Goal: Information Seeking & Learning: Compare options

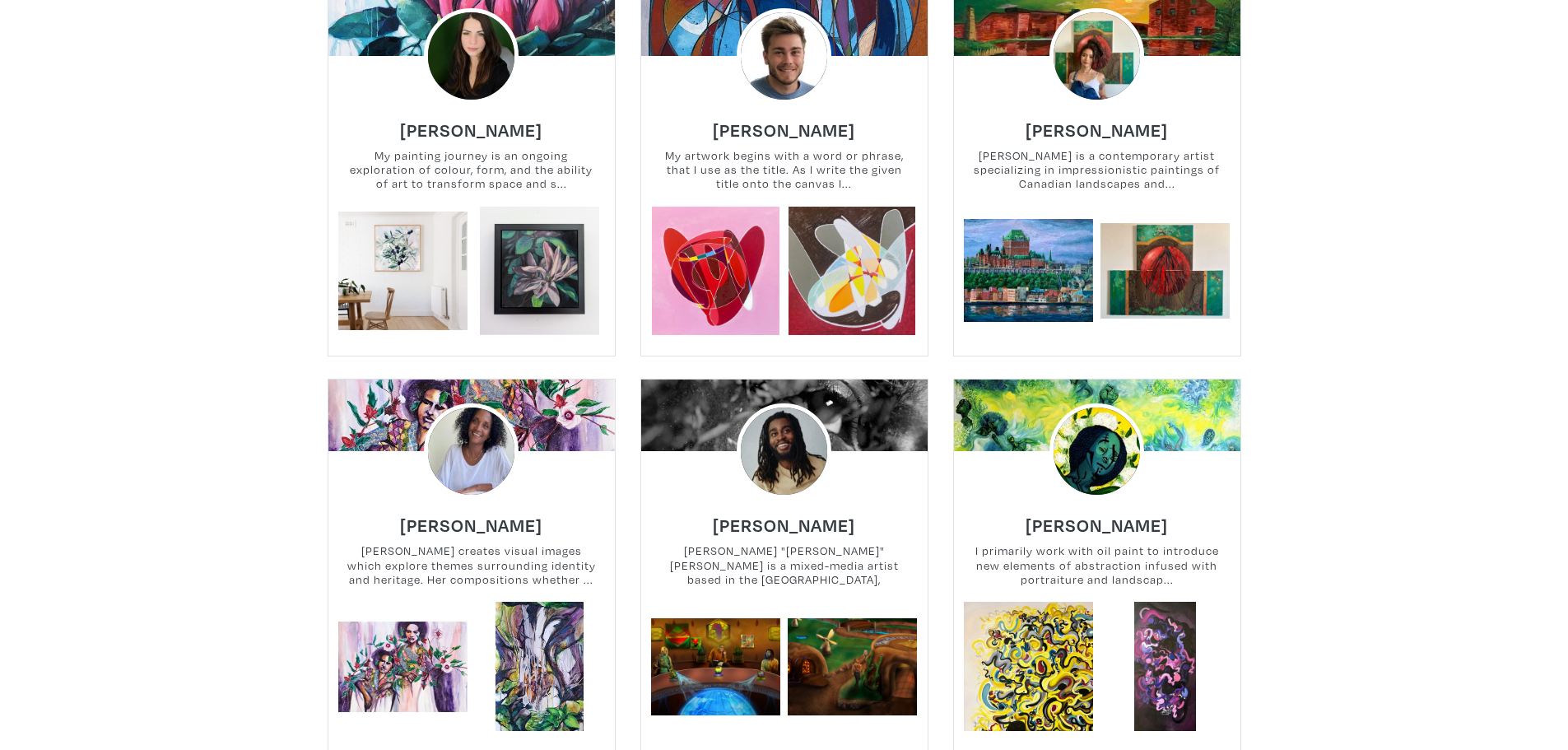
scroll to position [8805, 0]
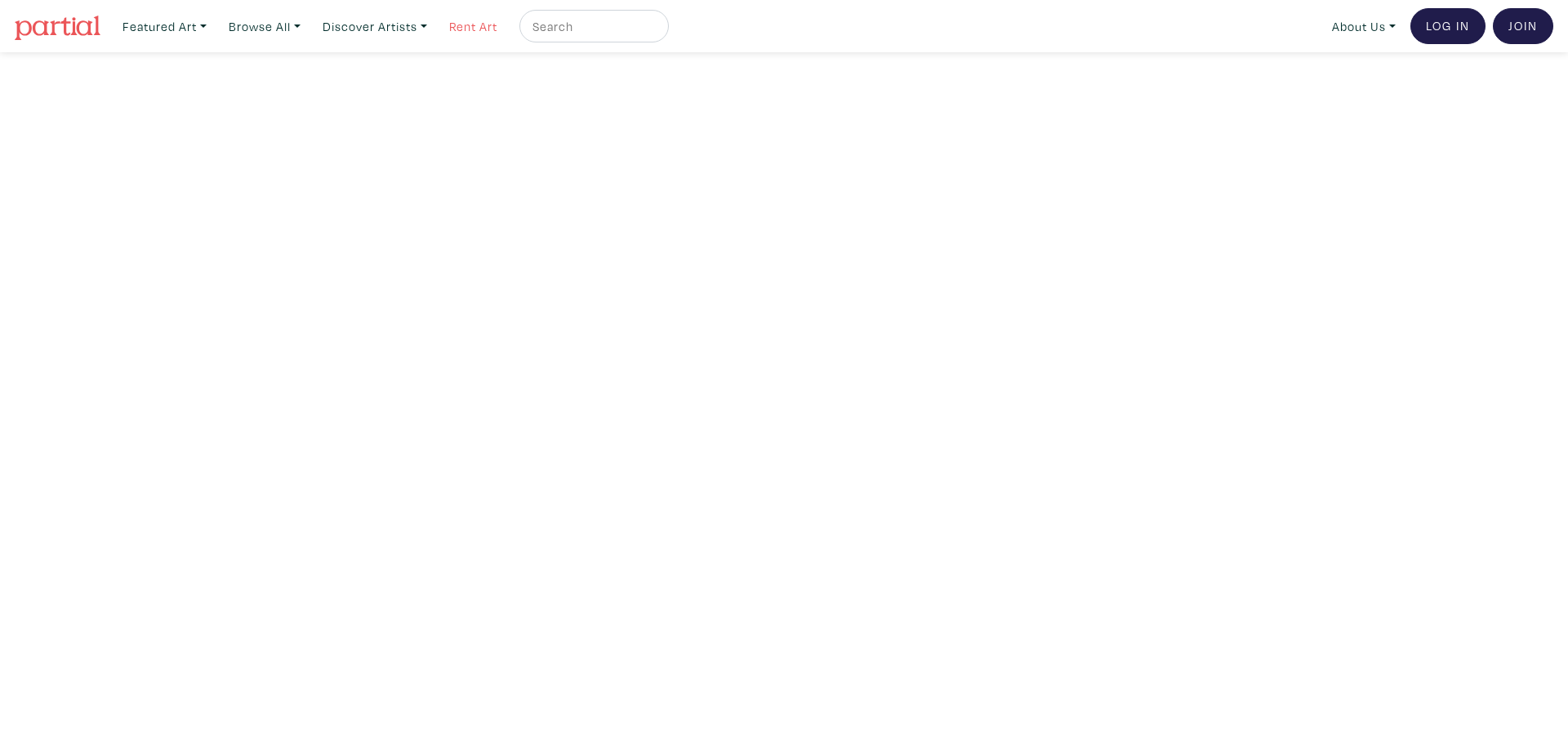
click at [470, 21] on link "Rent Art" at bounding box center [473, 26] width 63 height 33
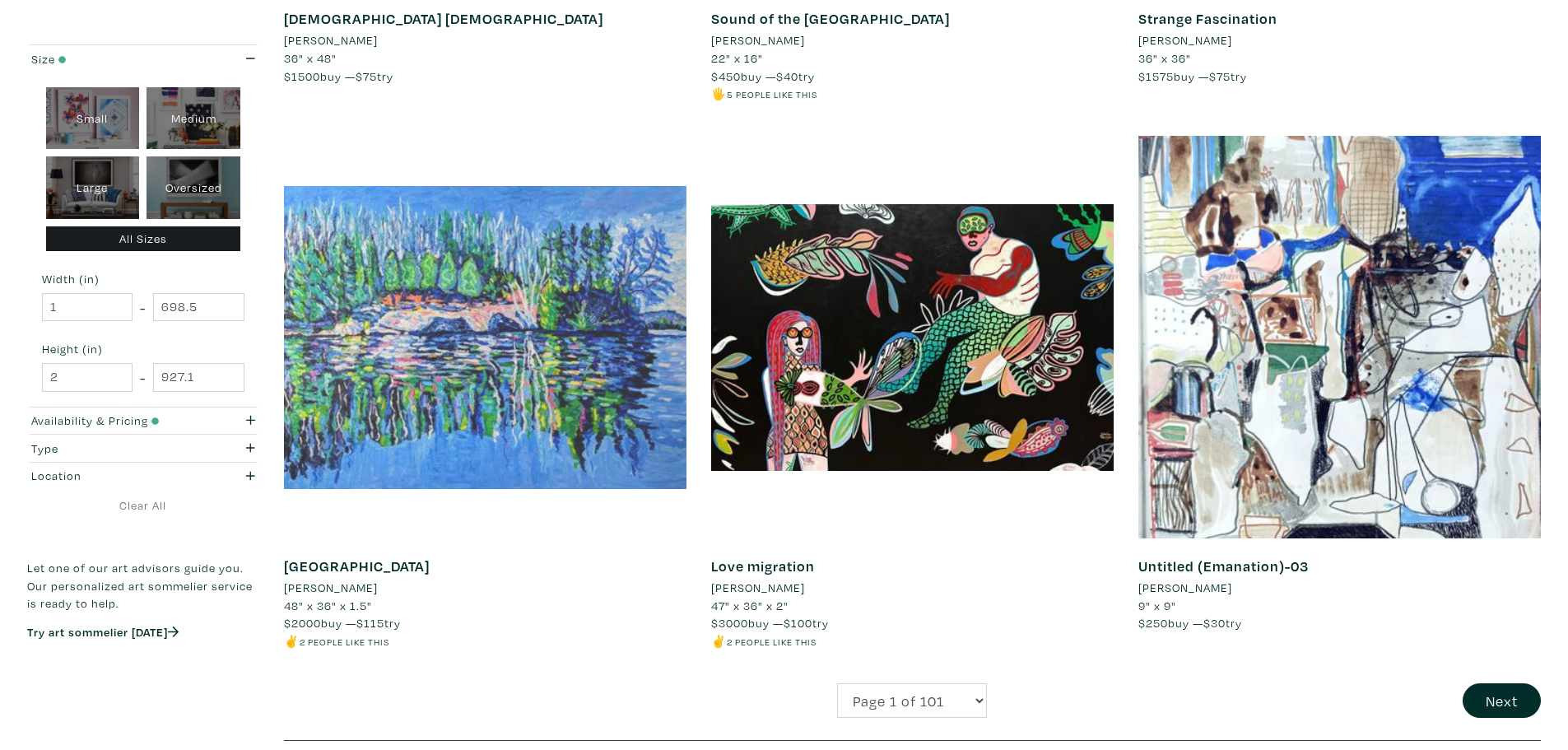
scroll to position [3785, 0]
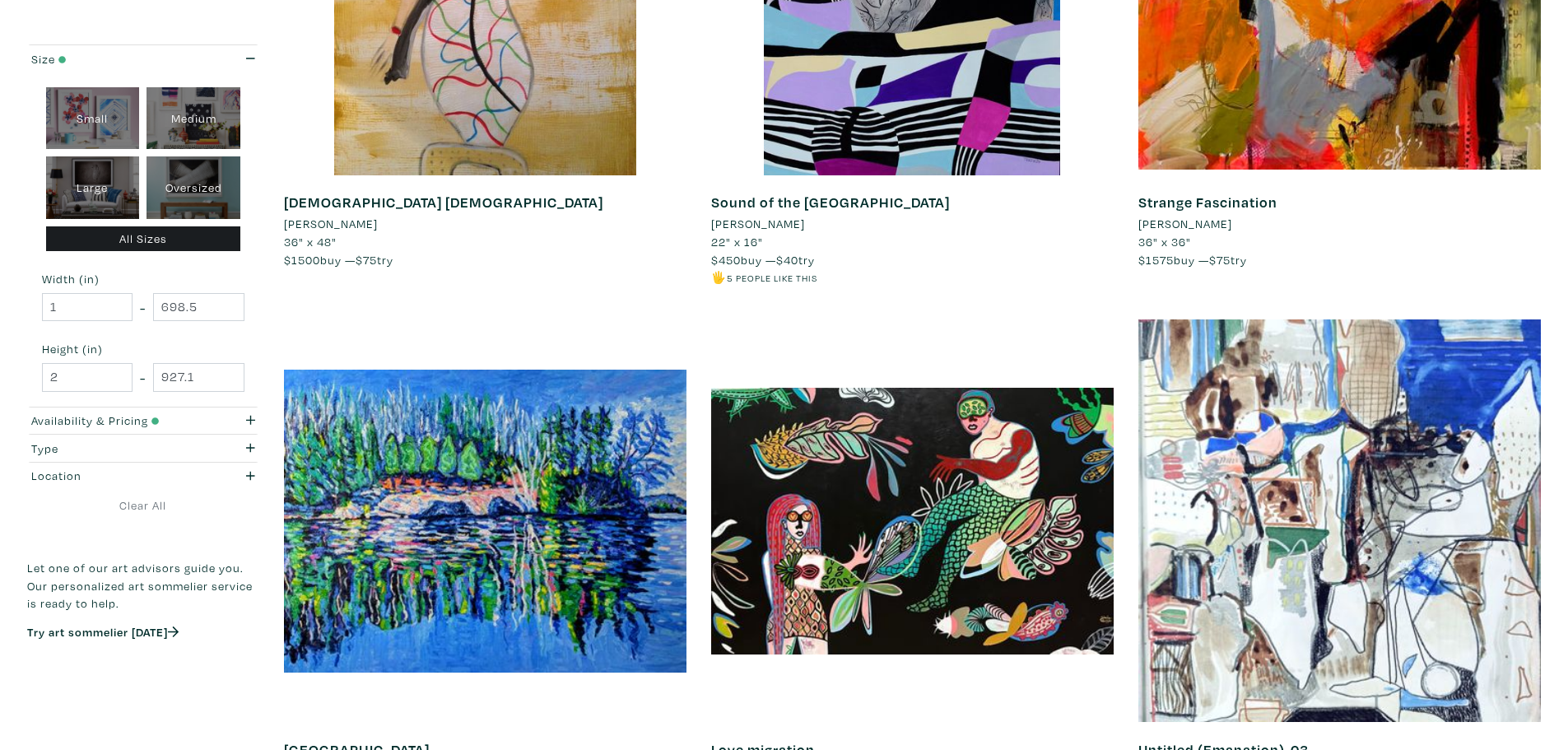
click at [225, 130] on div "Medium" at bounding box center [193, 118] width 94 height 63
type input "16"
type input "28"
type input "16"
type input "28"
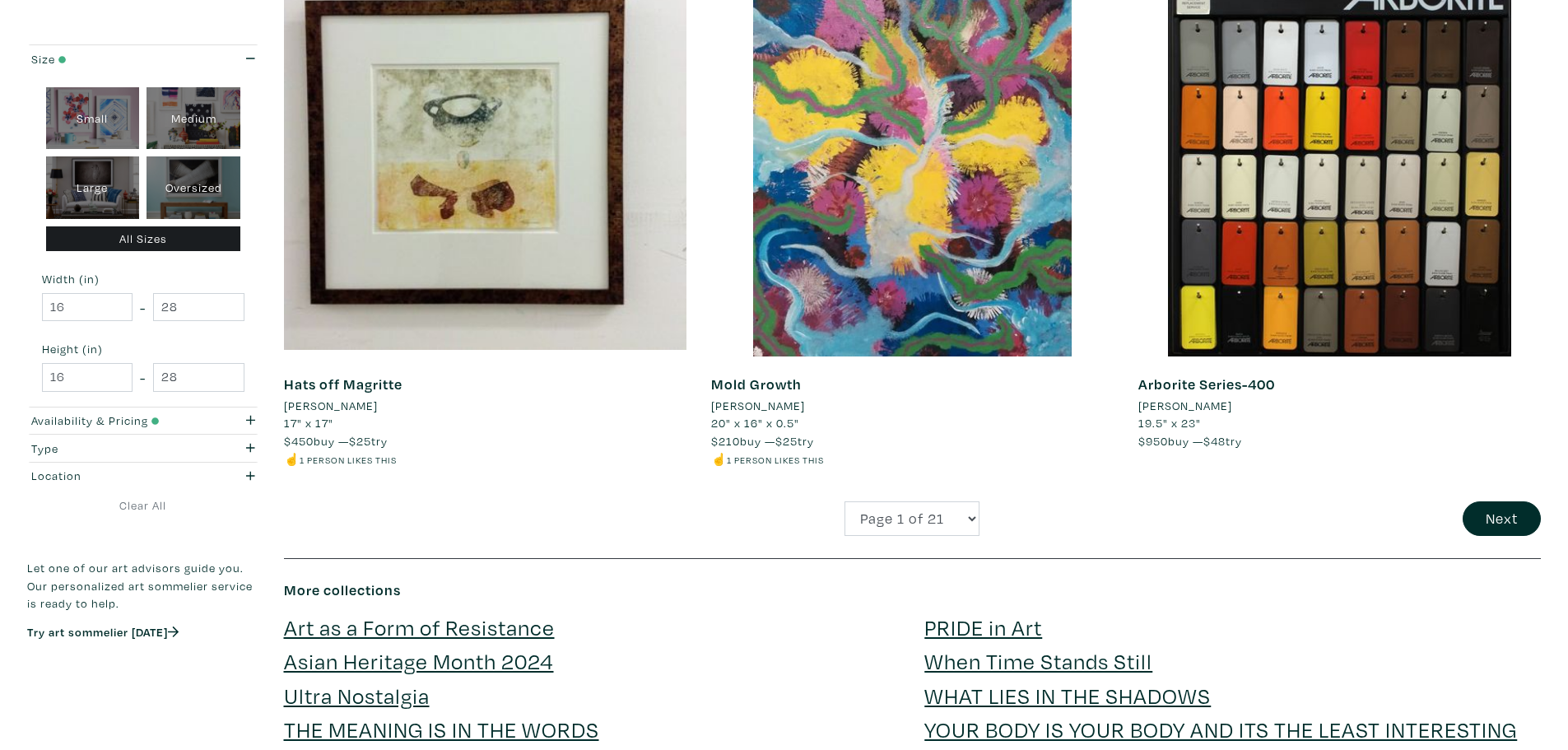
scroll to position [4114, 0]
click at [1492, 510] on button "Next" at bounding box center [1501, 519] width 78 height 35
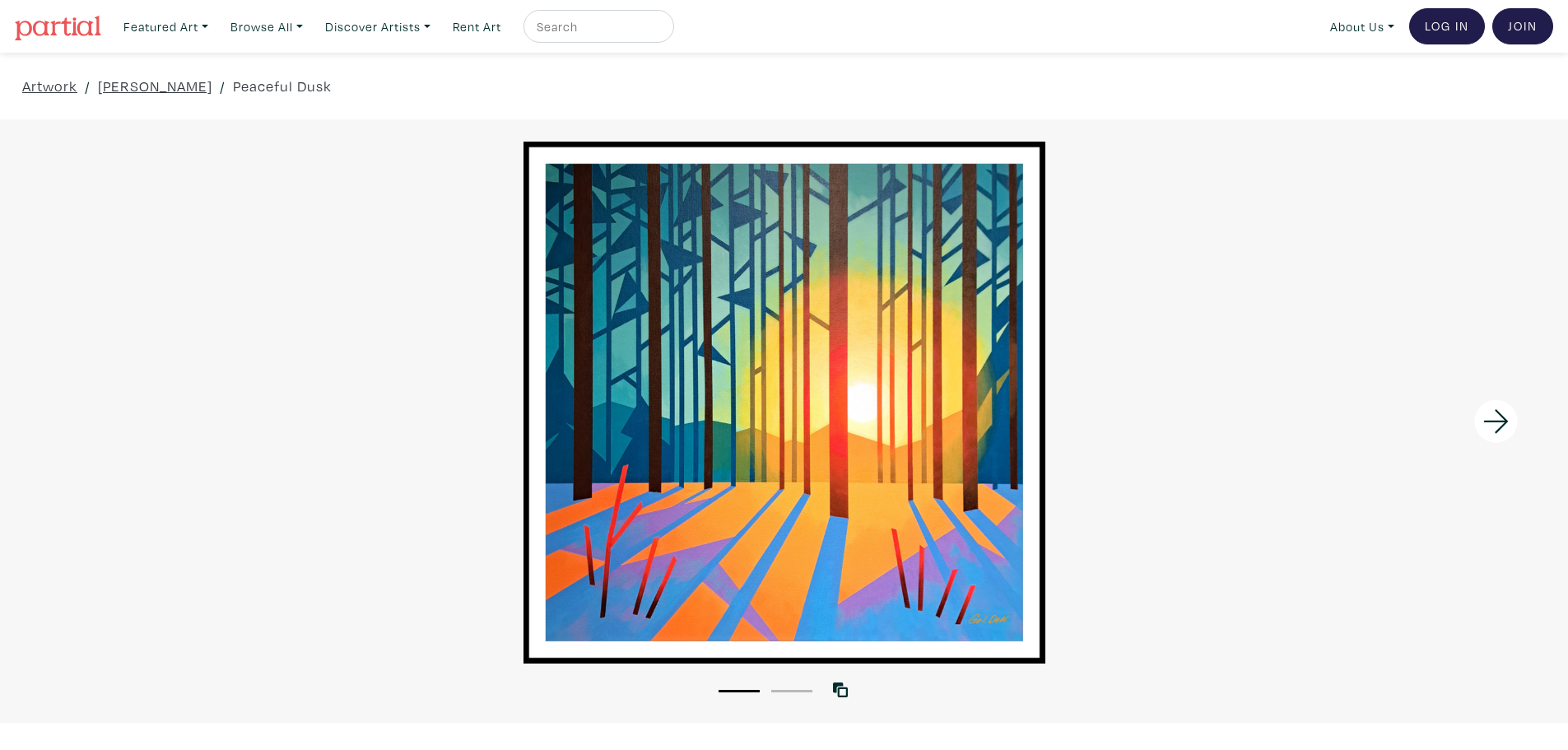
click at [1487, 426] on icon at bounding box center [1496, 422] width 56 height 45
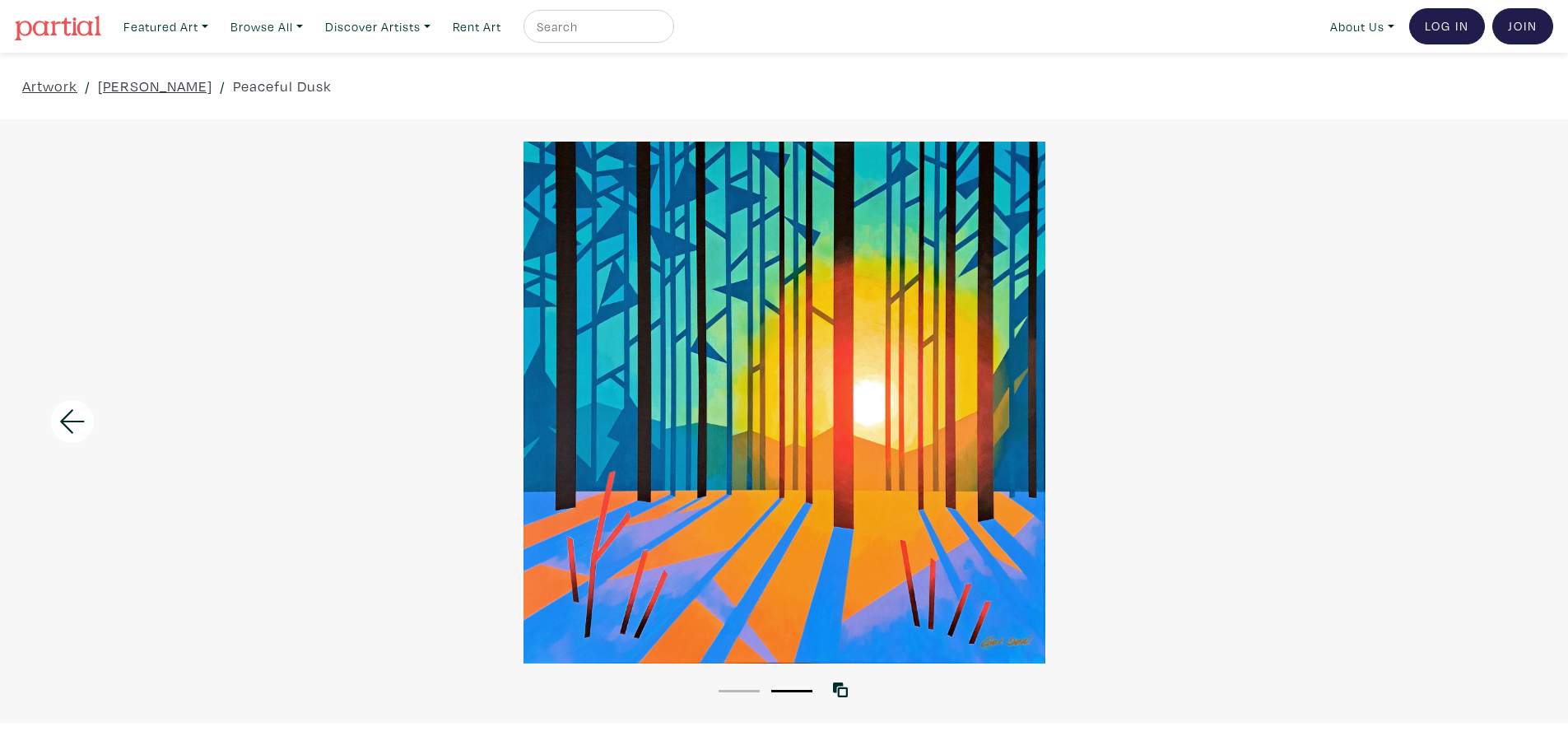
click at [86, 410] on icon at bounding box center [72, 422] width 56 height 45
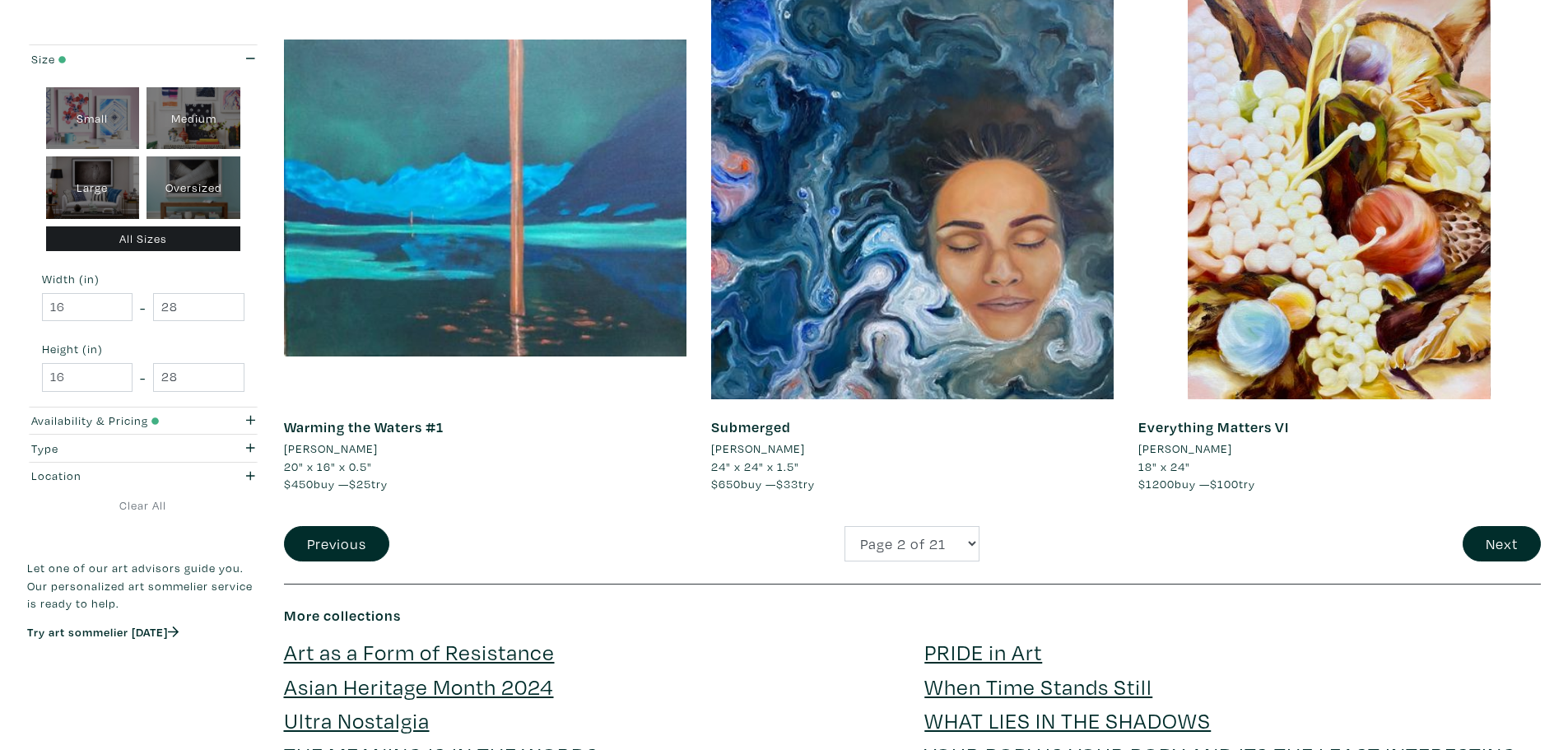
scroll to position [4114, 0]
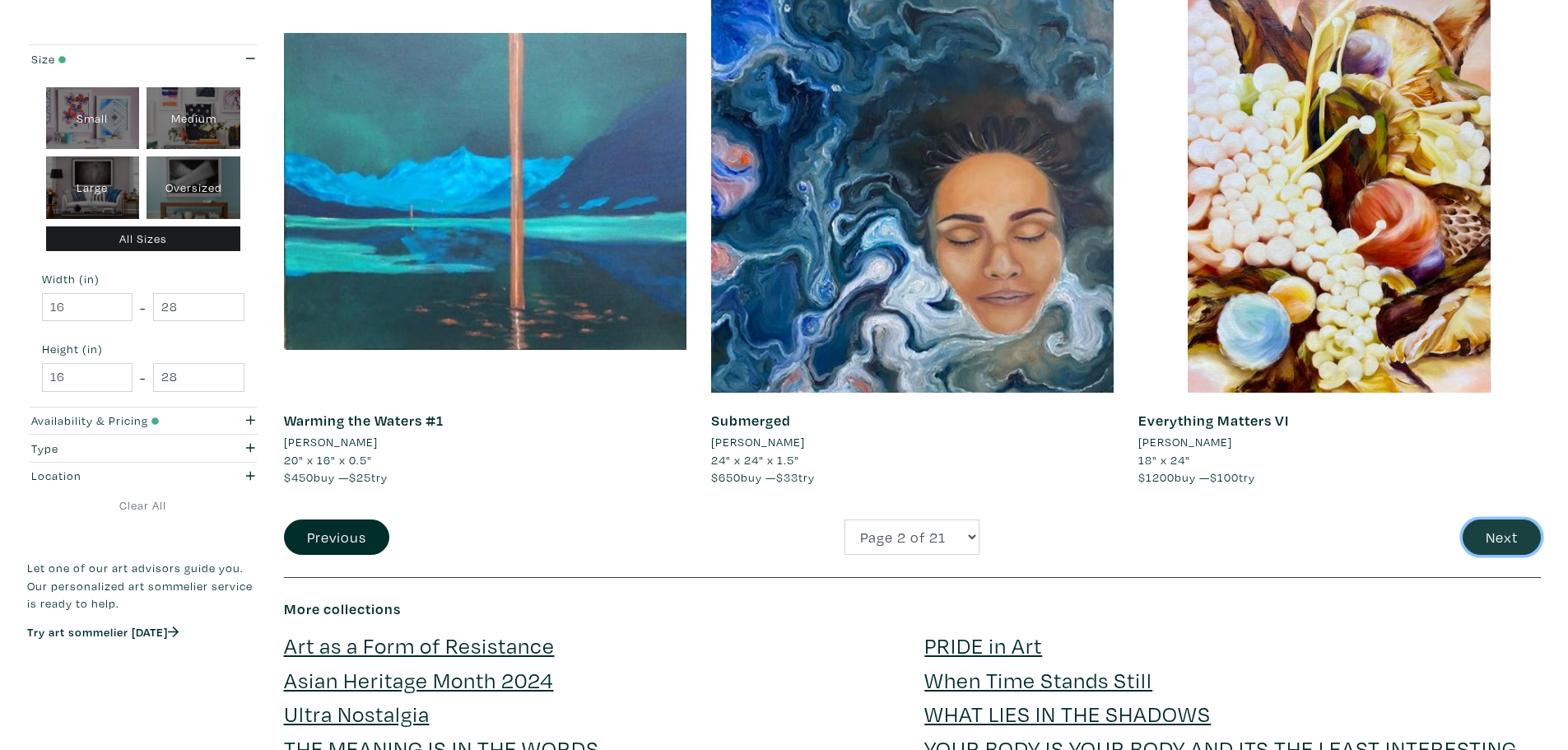
click at [1501, 538] on button "Next" at bounding box center [1501, 536] width 78 height 35
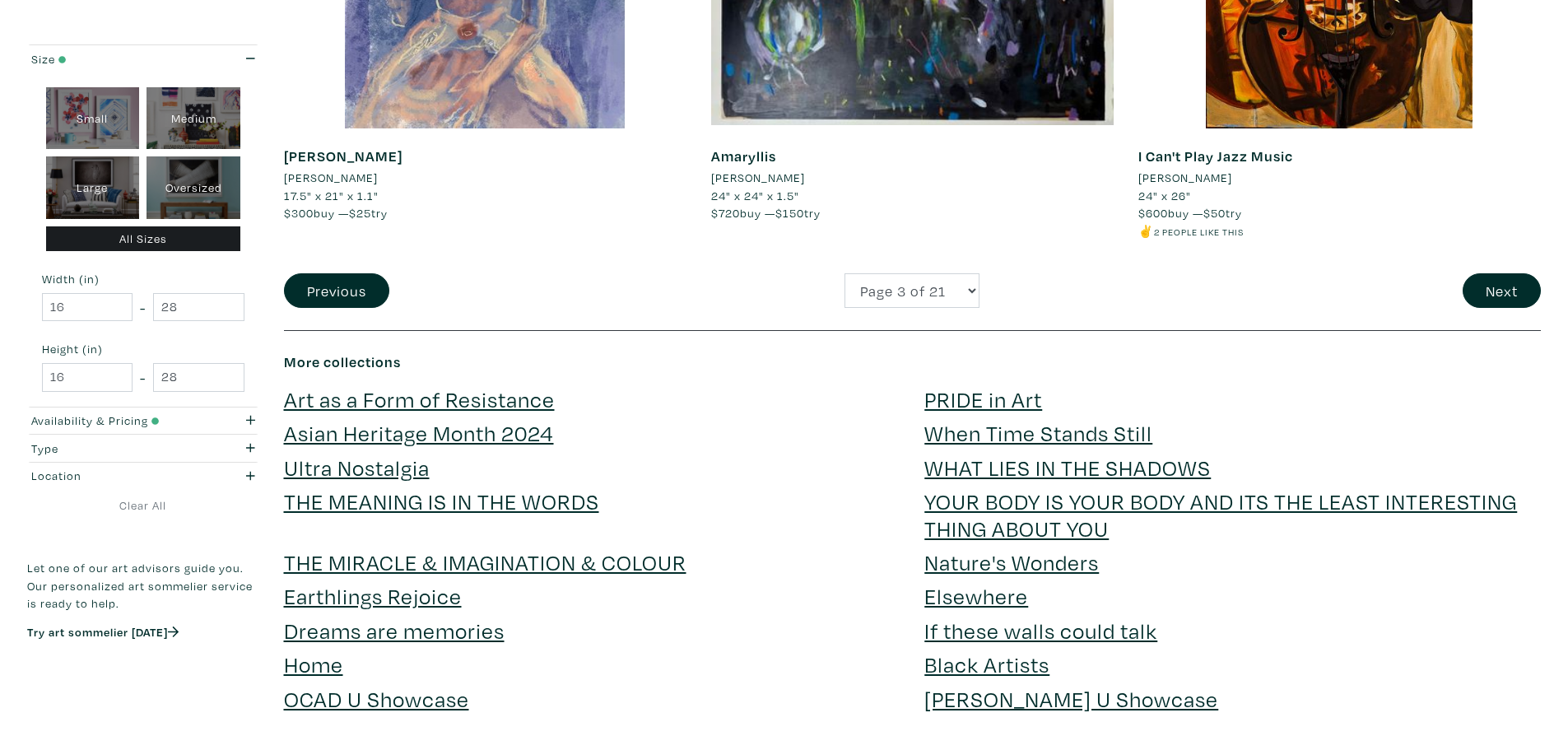
scroll to position [4361, 0]
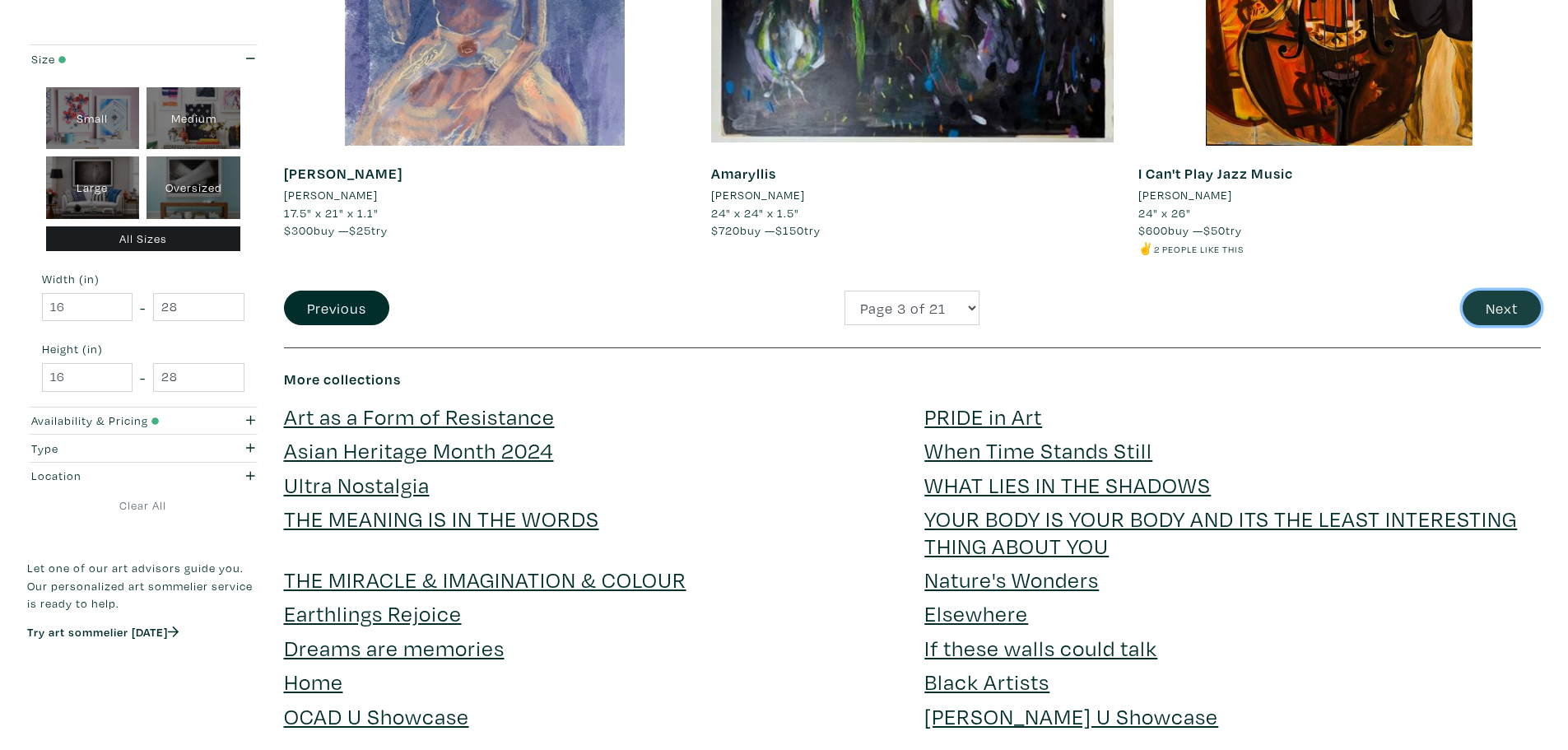
click at [1524, 312] on button "Next" at bounding box center [1501, 307] width 78 height 35
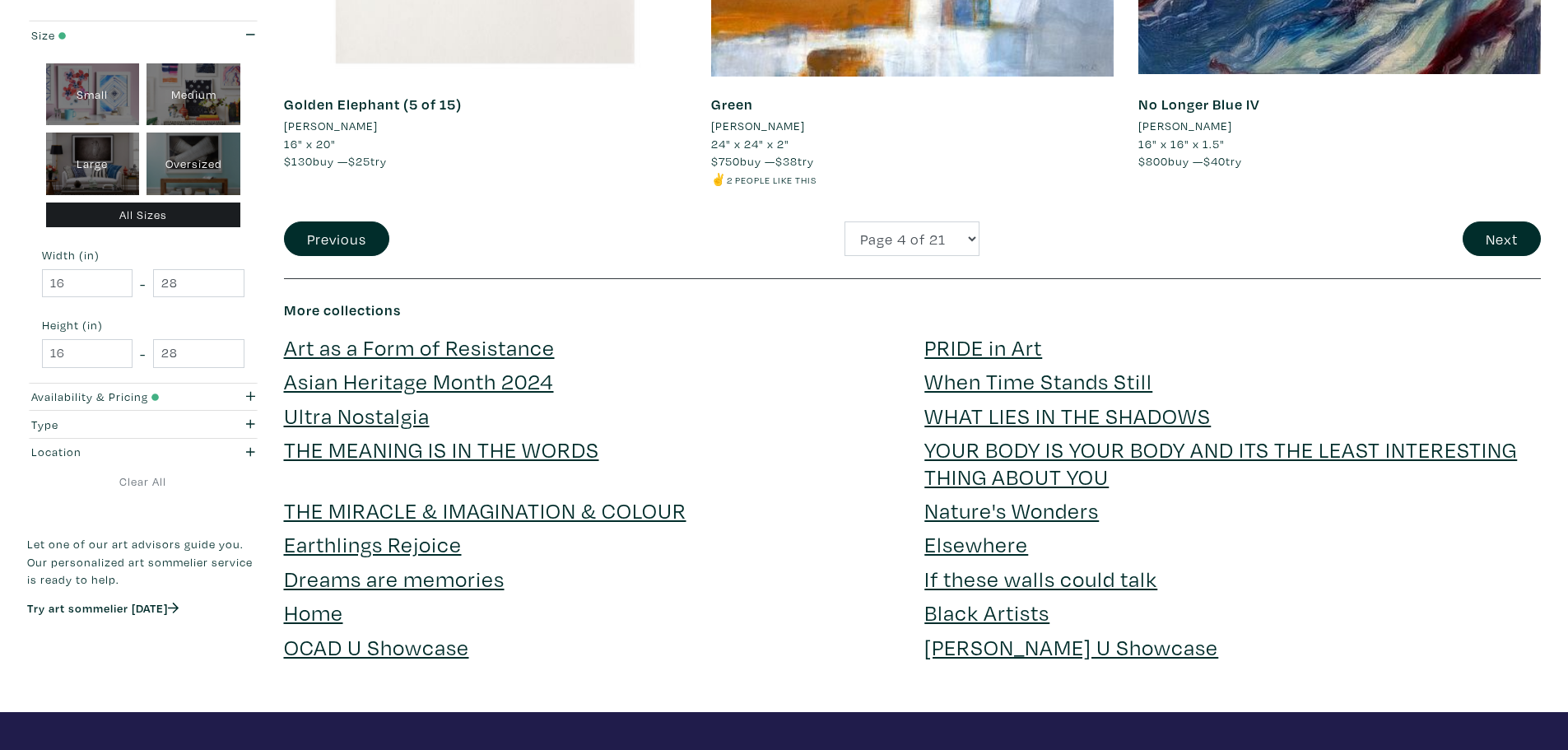
scroll to position [4429, 0]
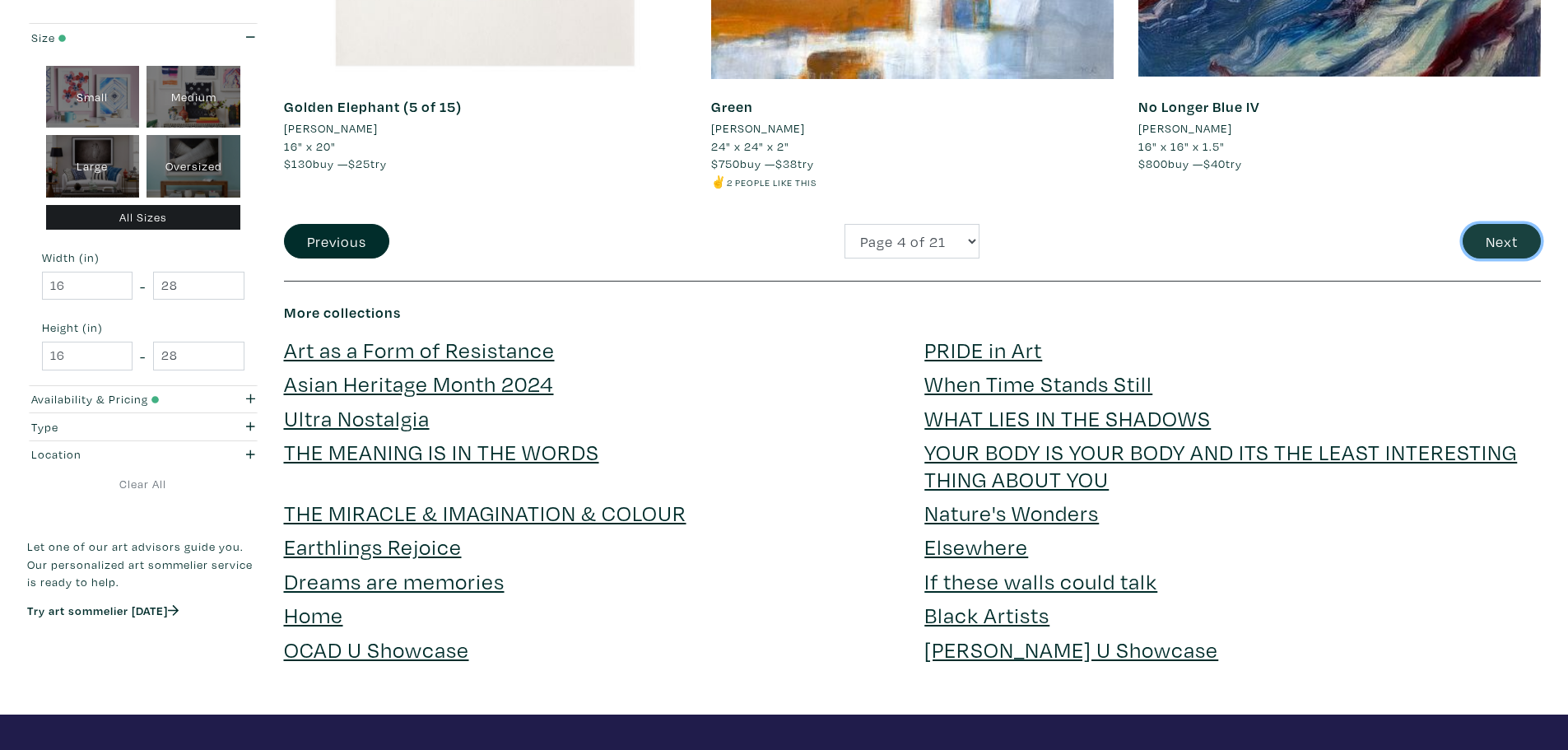
click at [1534, 241] on button "Next" at bounding box center [1501, 241] width 78 height 35
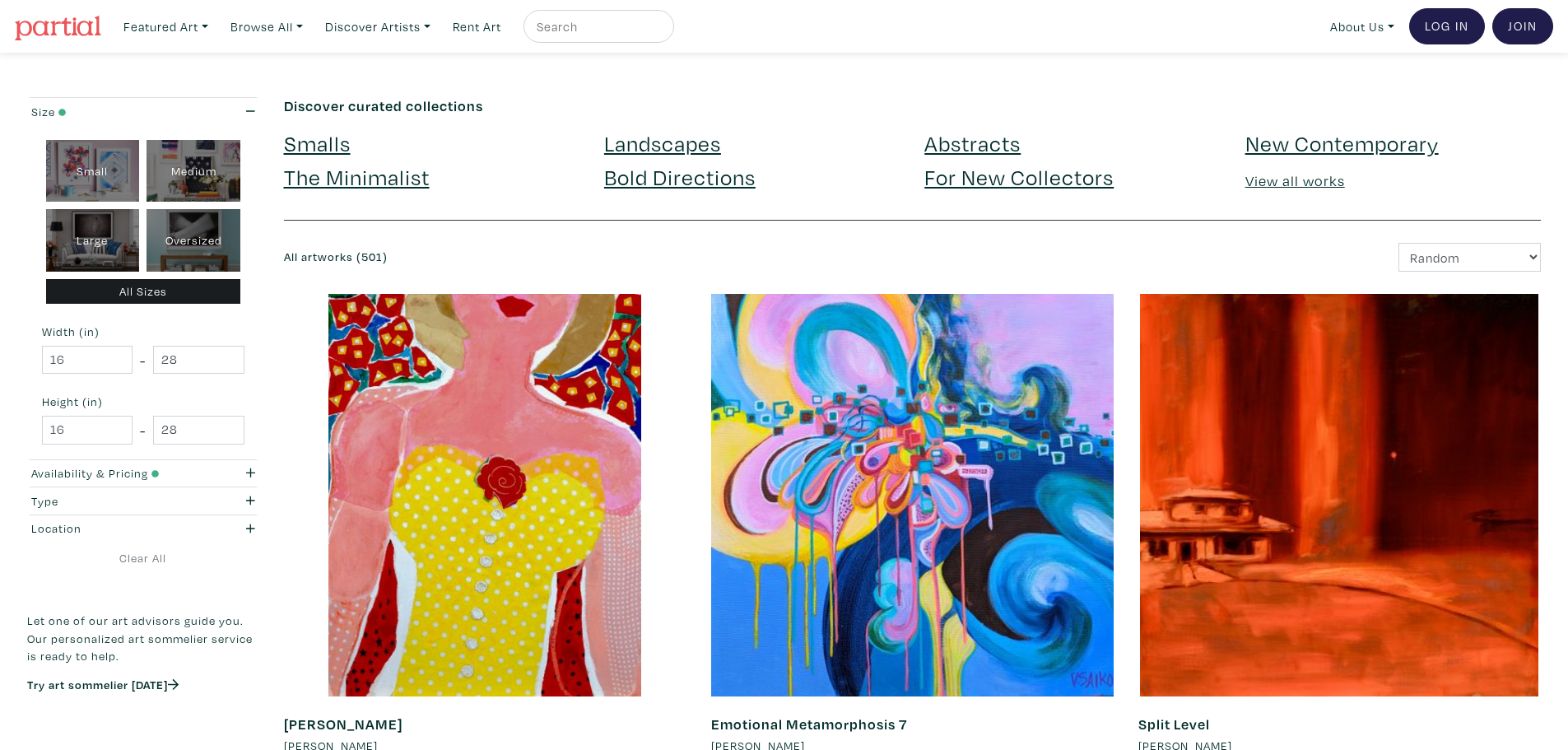
click at [590, 25] on input "text" at bounding box center [596, 27] width 123 height 21
click at [202, 472] on div "Availability & Pricing" at bounding box center [112, 473] width 187 height 18
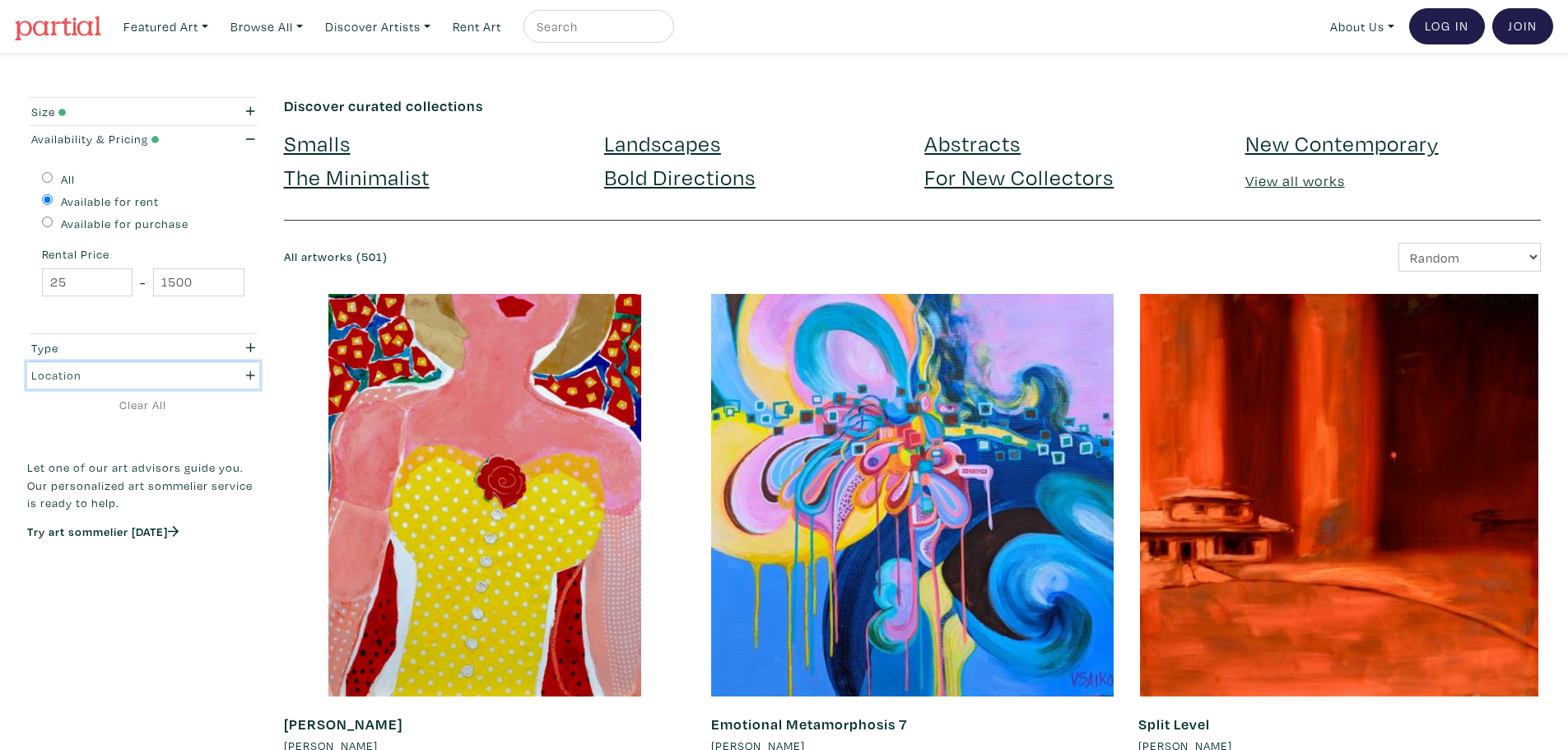
click at [249, 375] on icon "button" at bounding box center [251, 375] width 9 height 11
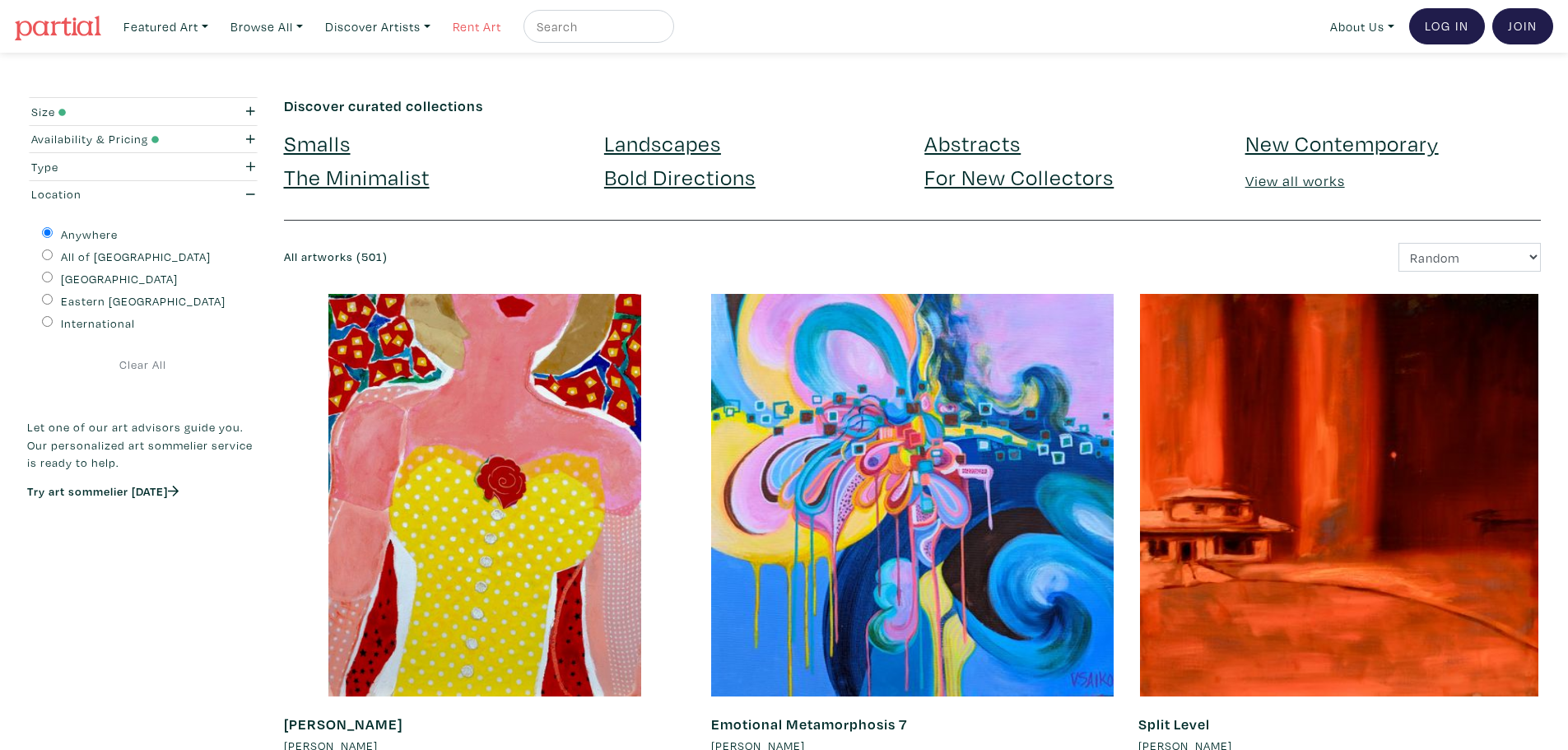
click at [504, 23] on link "Rent Art" at bounding box center [477, 26] width 64 height 34
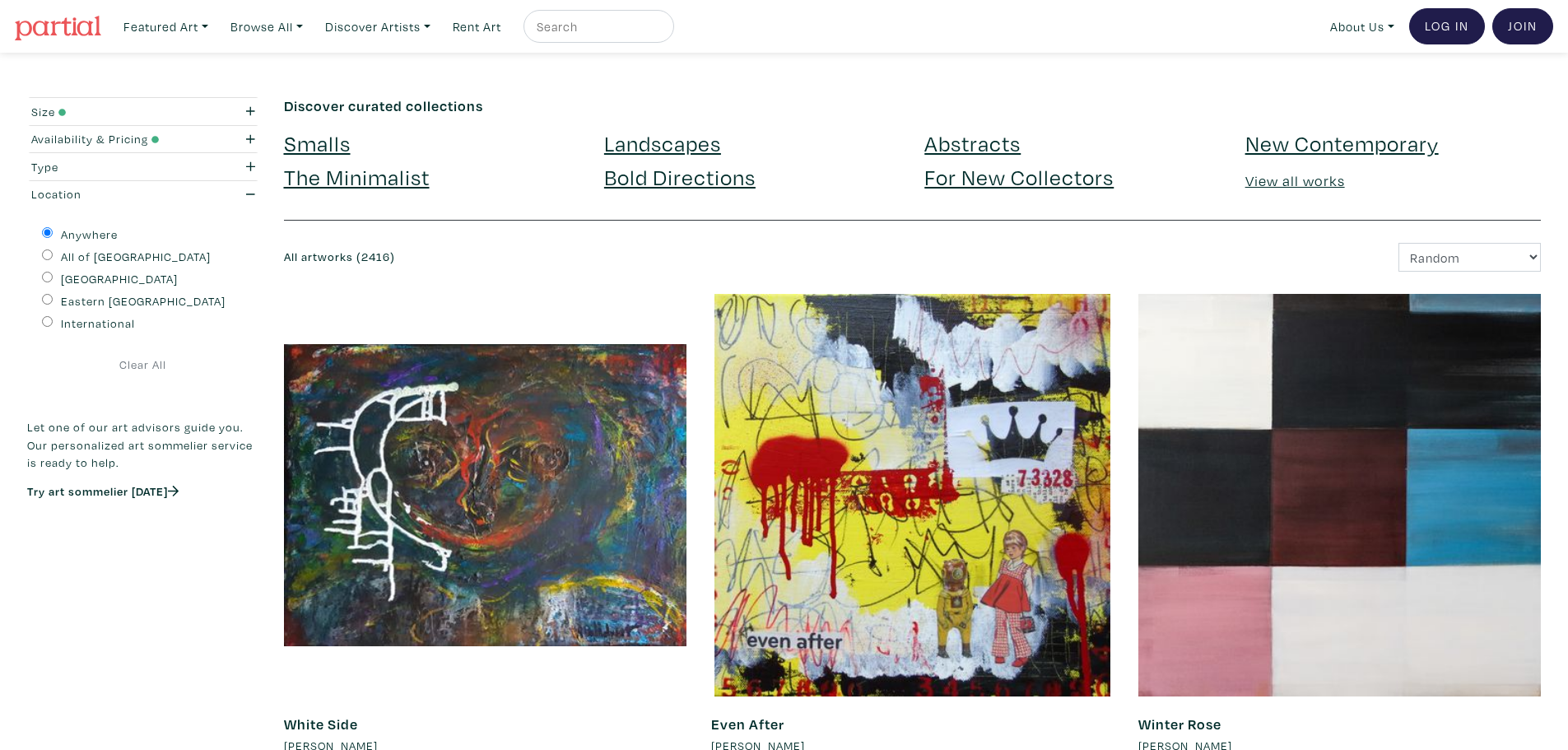
click at [70, 11] on link at bounding box center [58, 27] width 86 height 38
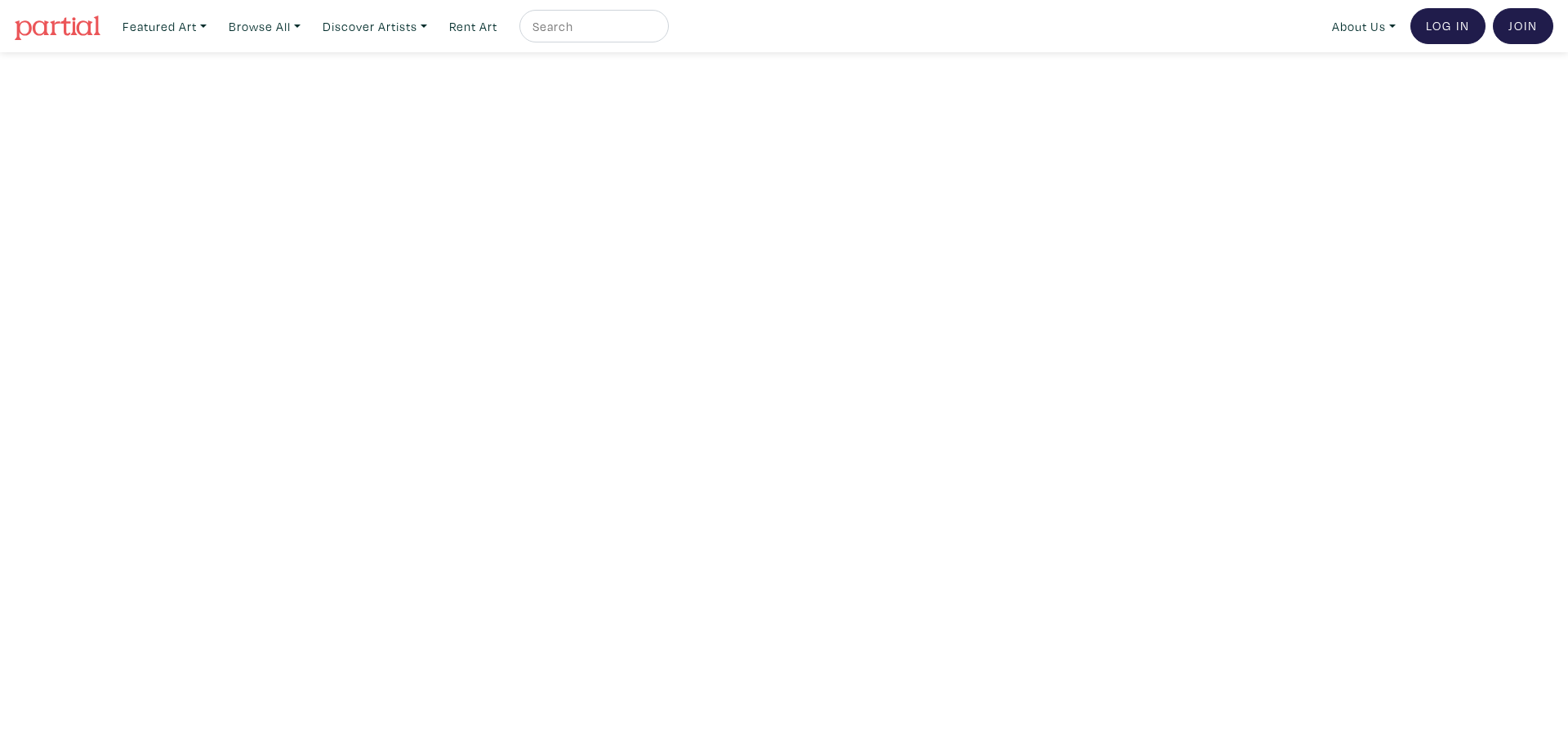
click at [555, 25] on input "text" at bounding box center [591, 26] width 122 height 21
type input "sun rise"
click at [656, 31] on button "submit" at bounding box center [656, 31] width 0 height 0
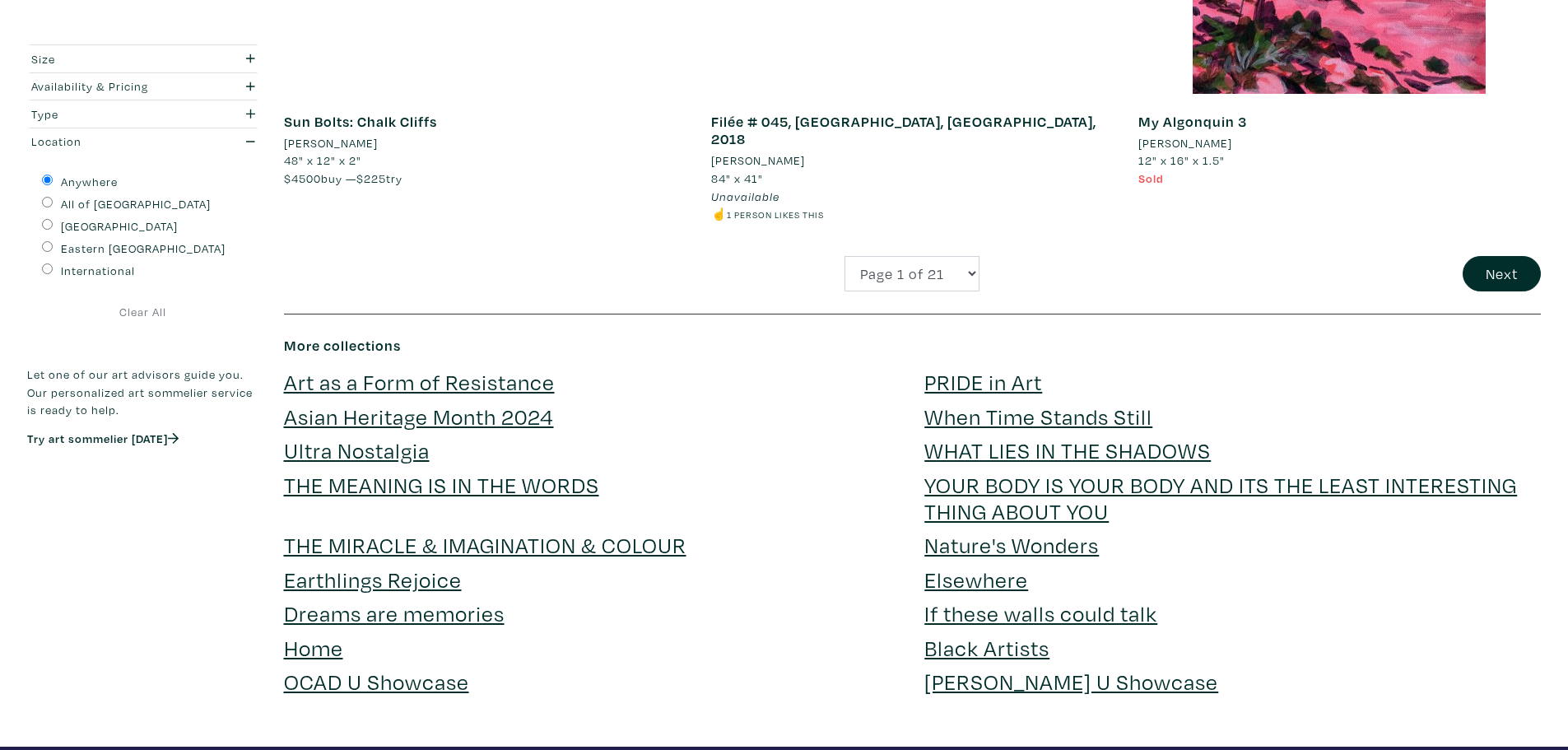
scroll to position [4280, 0]
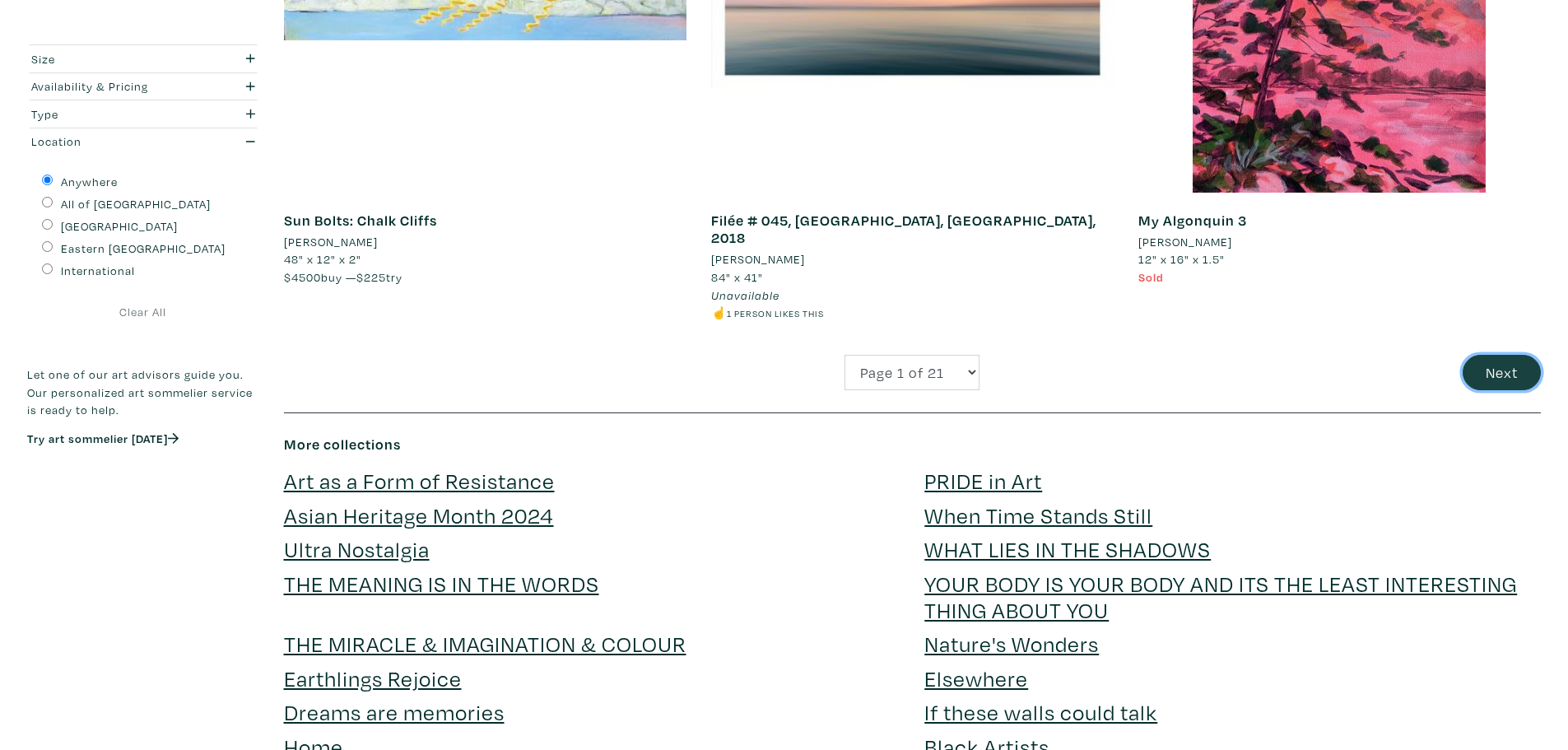
click at [1508, 355] on button "Next" at bounding box center [1501, 372] width 78 height 35
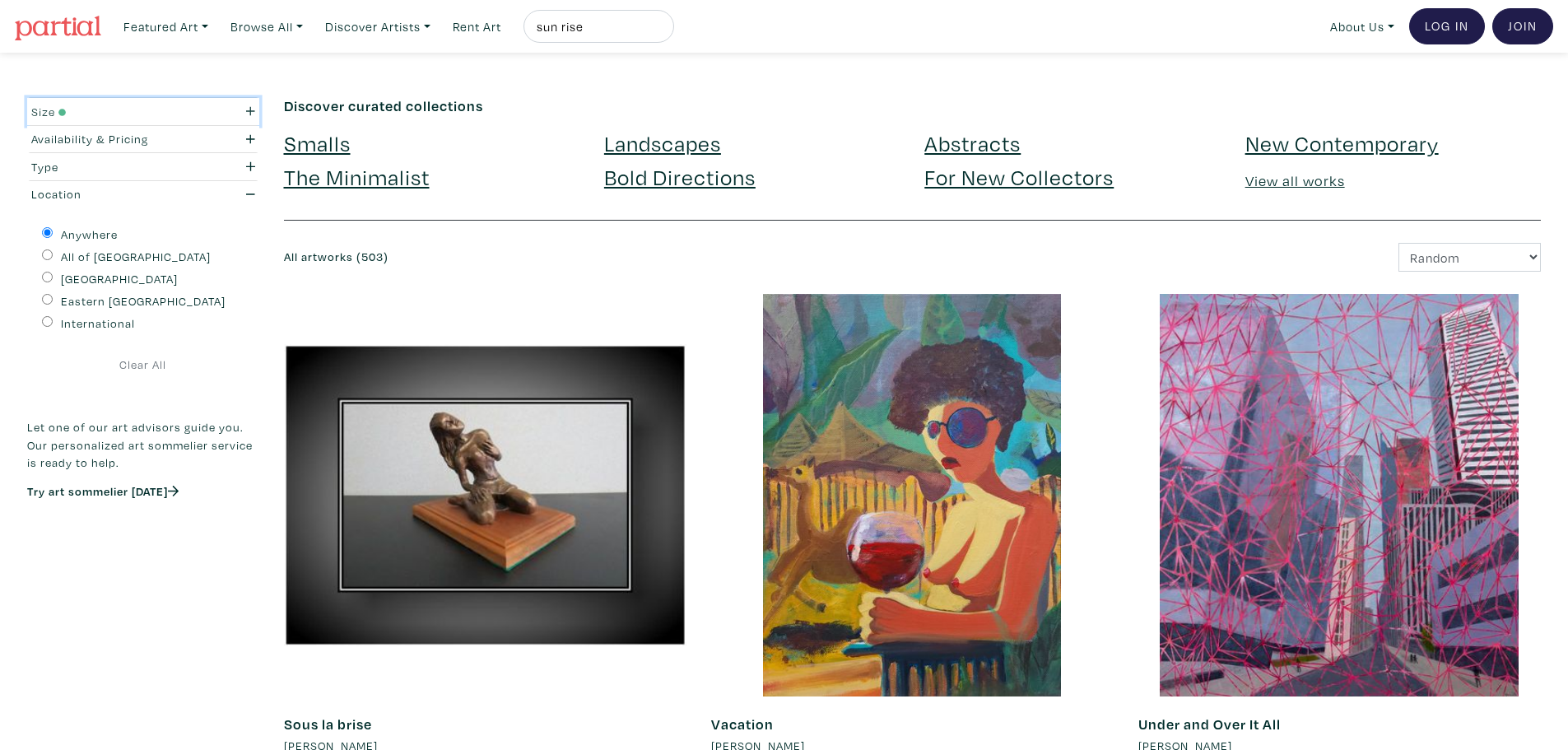
click at [247, 107] on icon "button" at bounding box center [251, 110] width 9 height 11
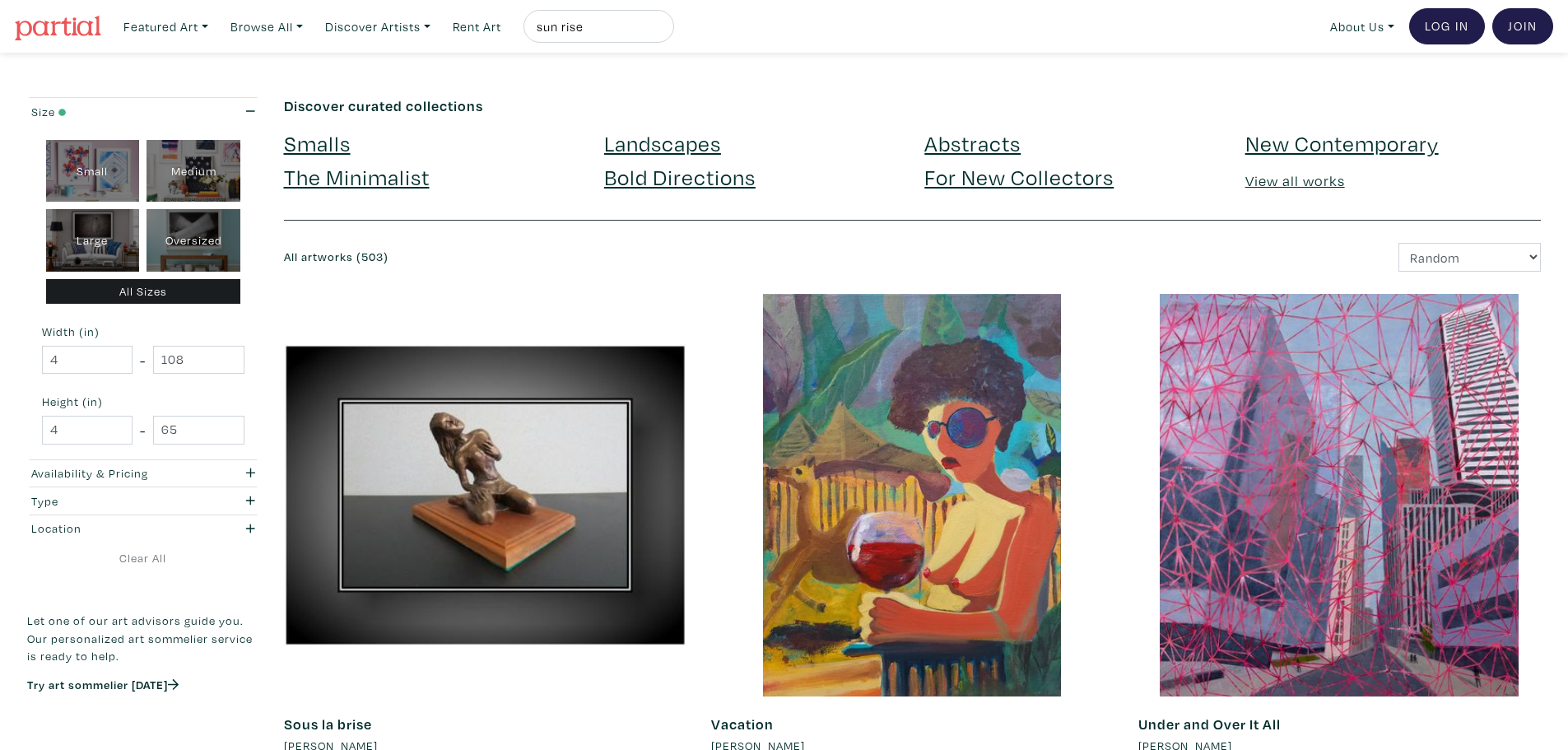
click at [99, 233] on div "Large" at bounding box center [93, 240] width 94 height 63
type input "28"
type input "48"
type input "28"
type input "48"
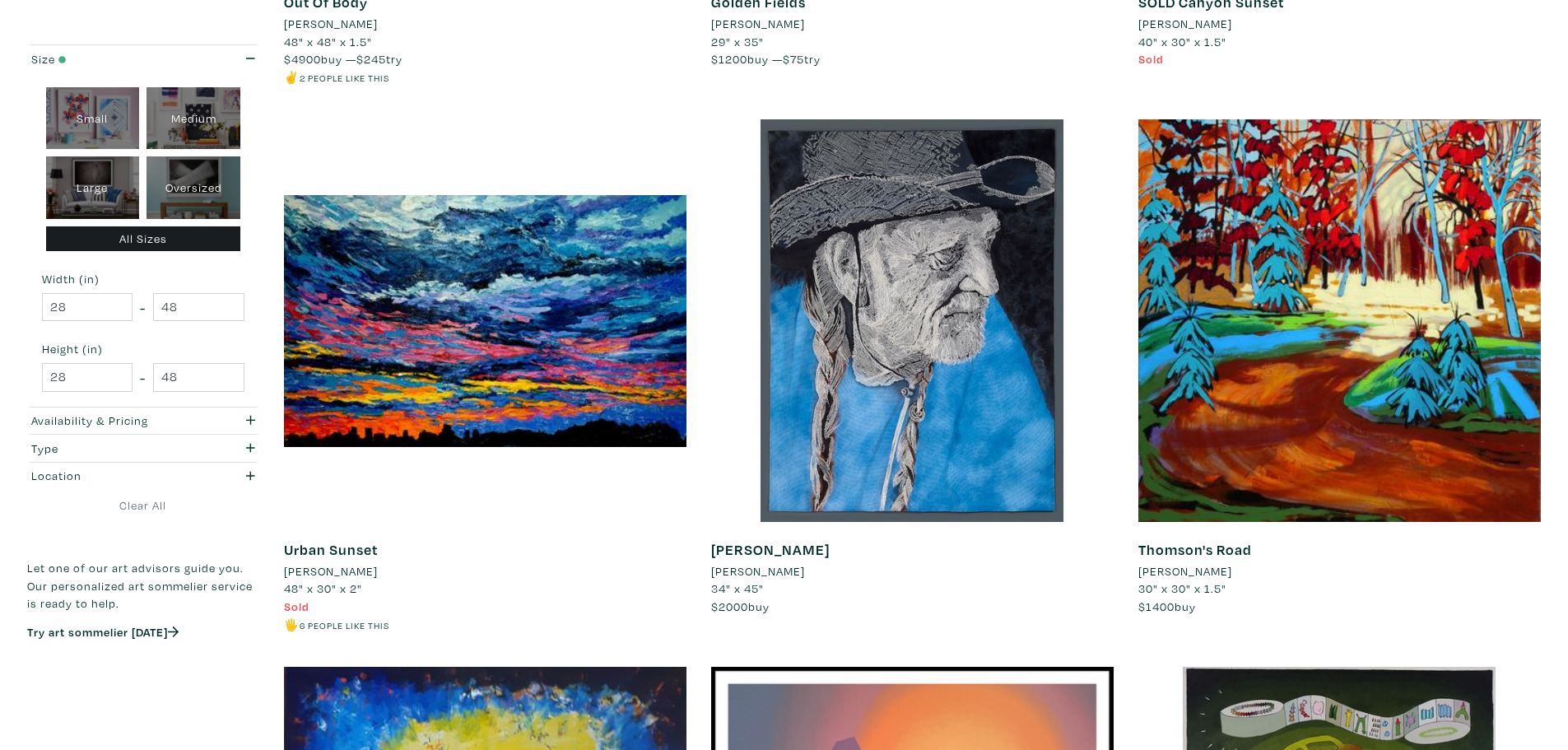
scroll to position [4032, 0]
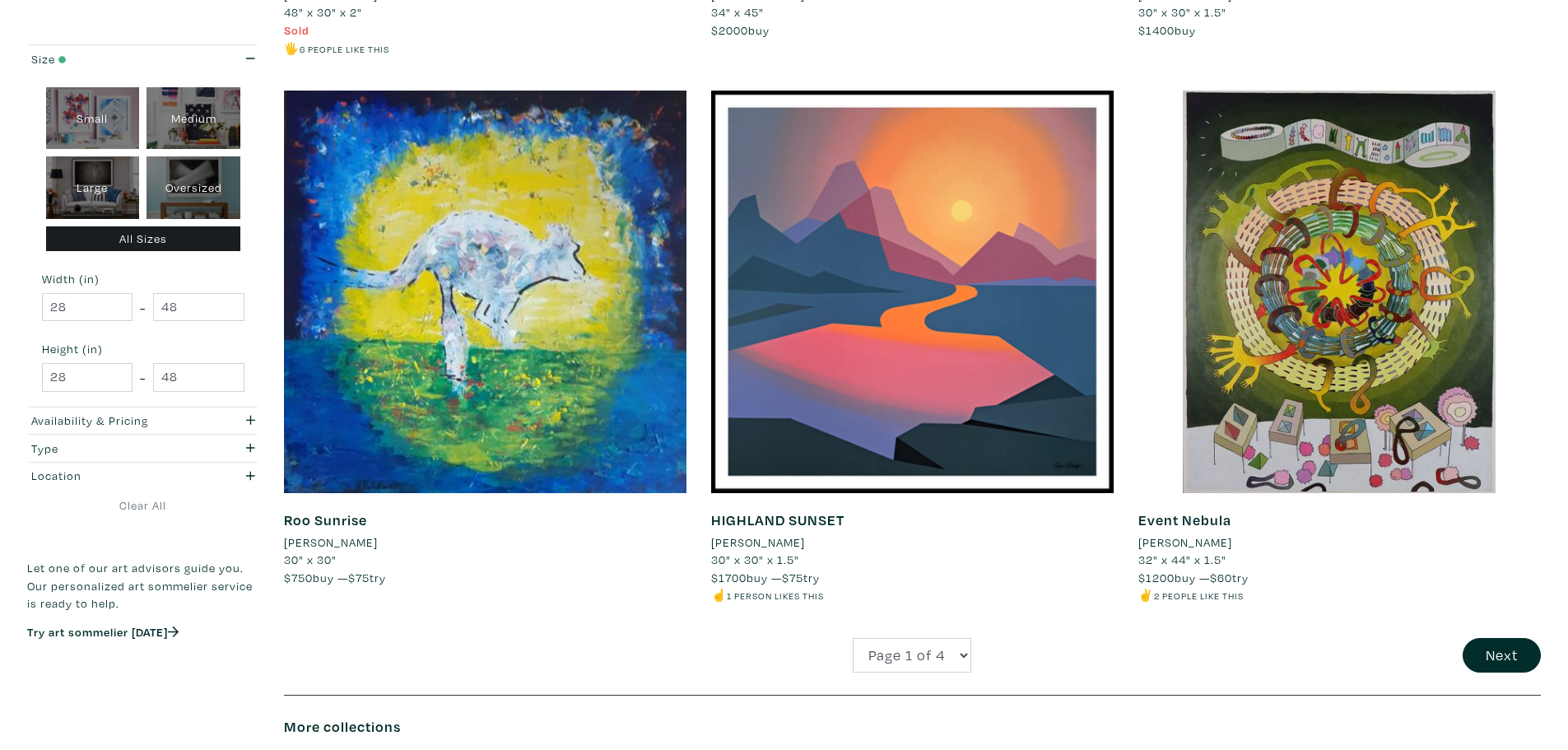
click at [1051, 22] on div "Willie Mary Pal 34" x 45" $2000 buy #portrait #fiber art #fibre art" at bounding box center [912, 2] width 402 height 112
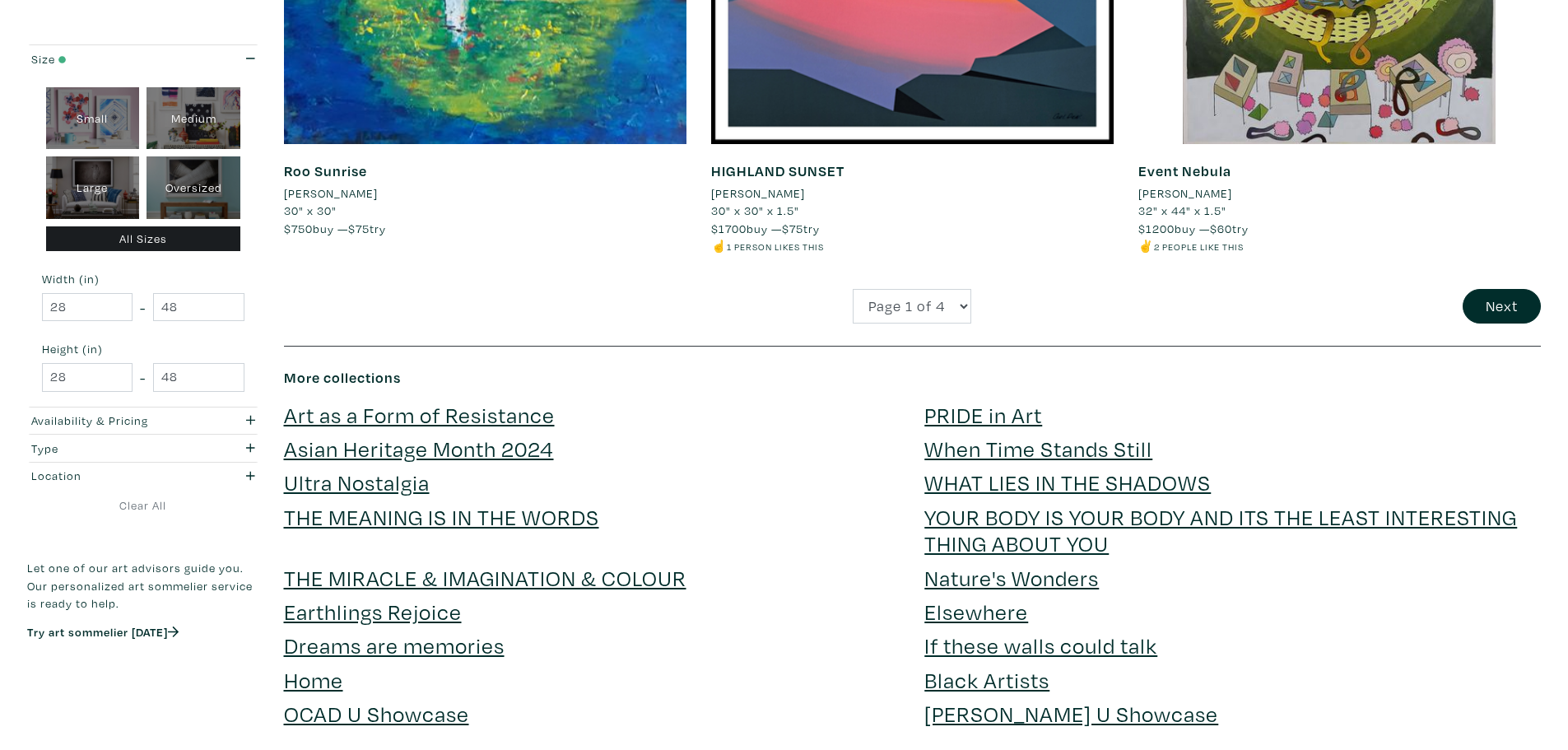
scroll to position [4280, 0]
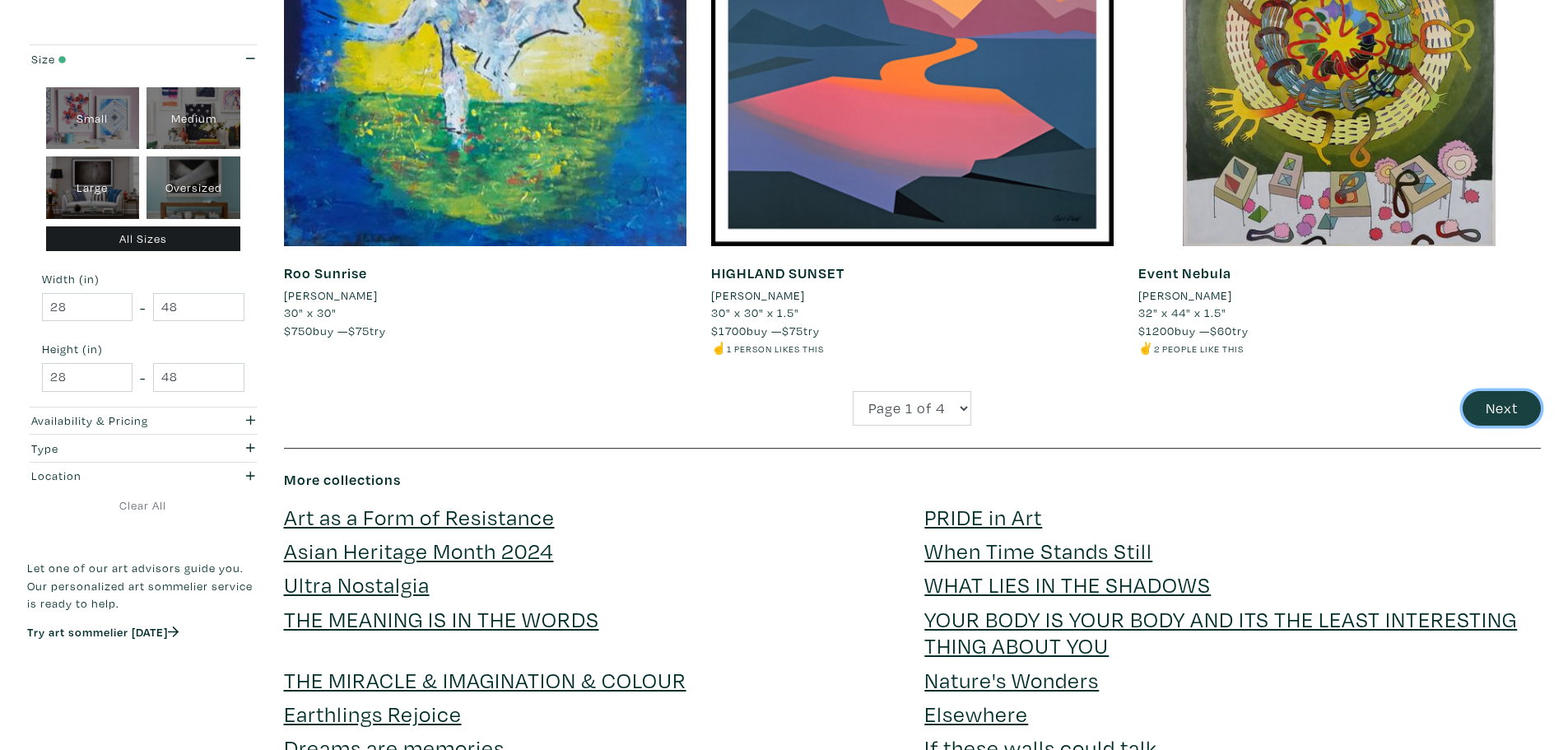
click at [1496, 391] on button "Next" at bounding box center [1501, 408] width 78 height 35
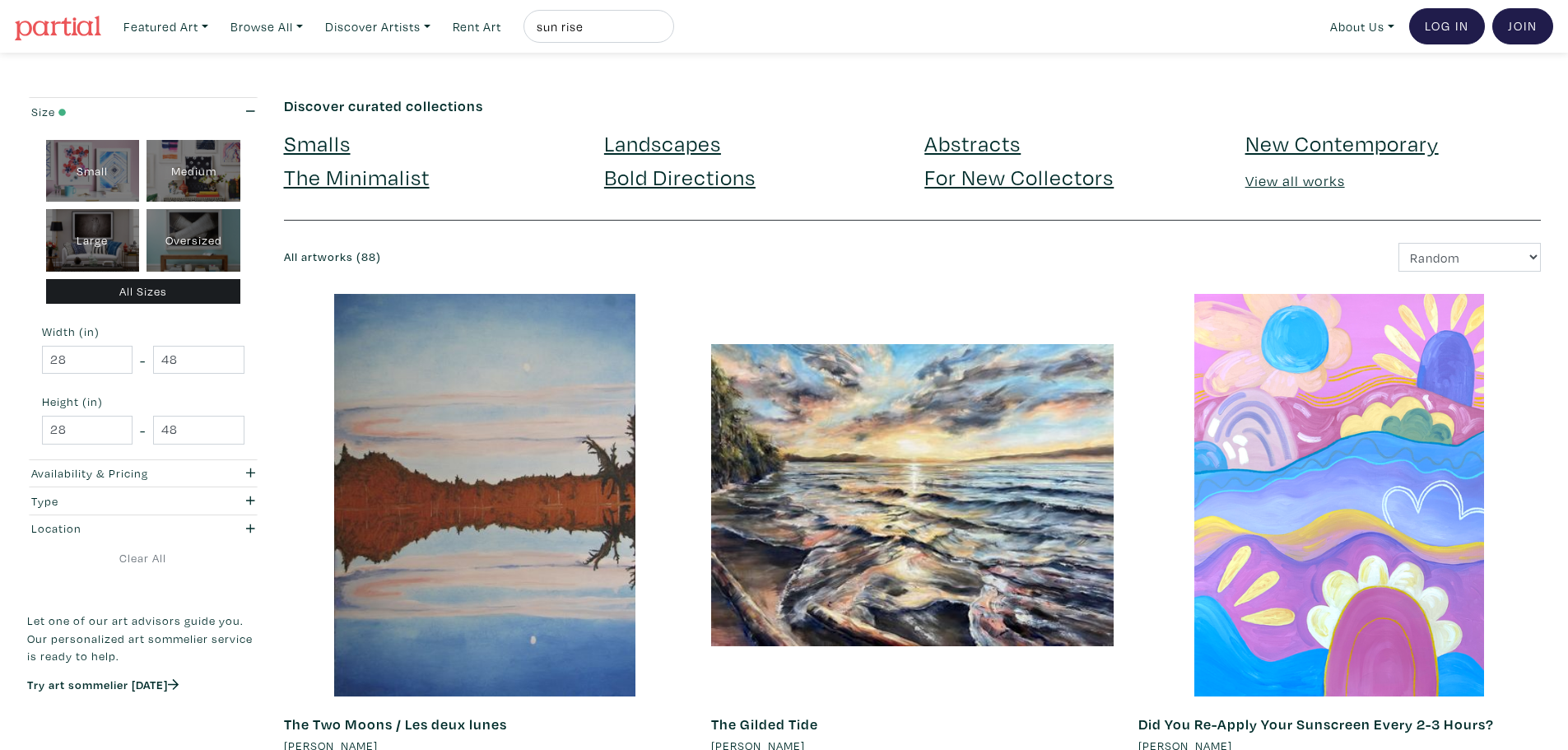
drag, startPoint x: 608, startPoint y: 22, endPoint x: -6, endPoint y: 512, distance: 785.6
type input "china"
click at [661, 31] on button "submit" at bounding box center [661, 31] width 0 height 0
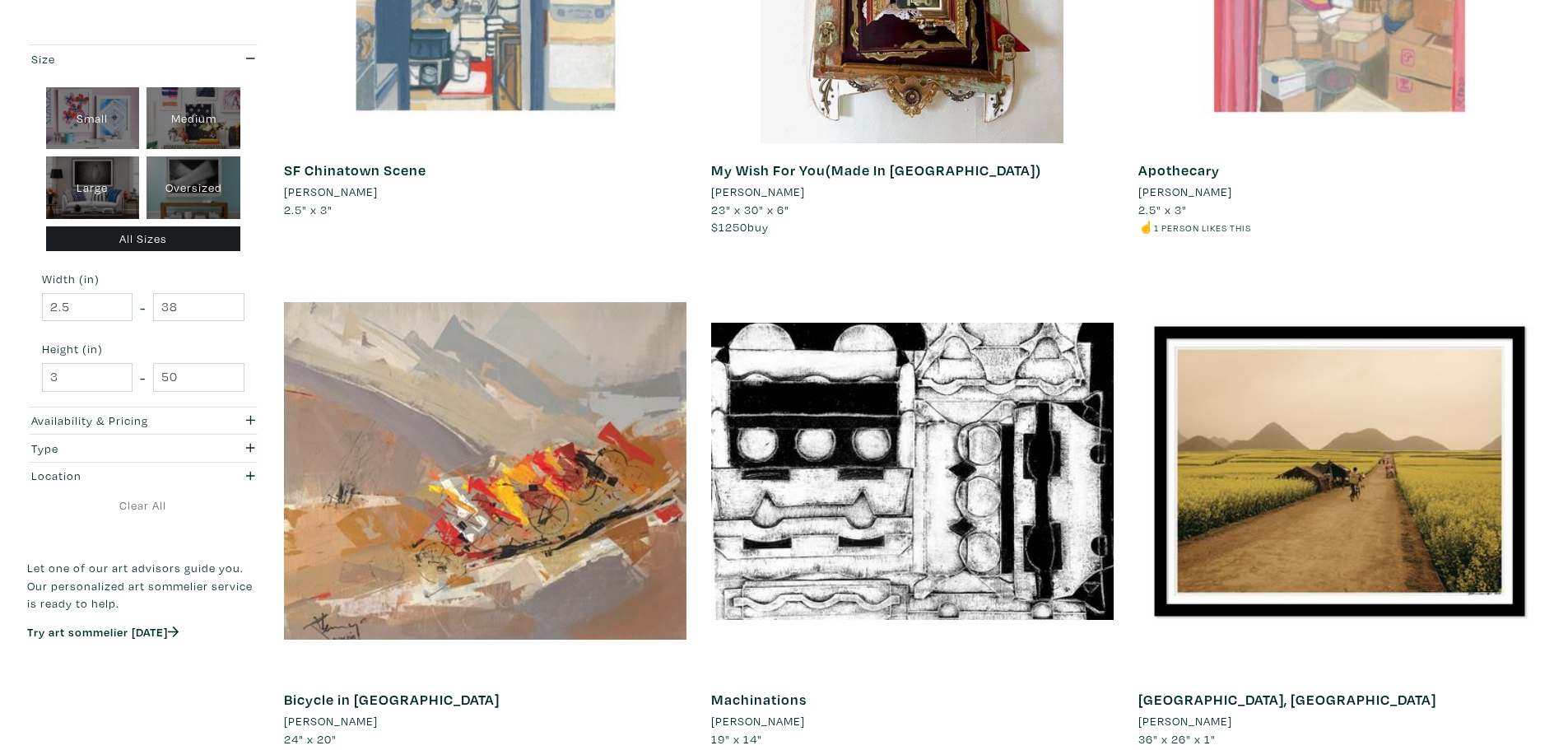
scroll to position [1646, 0]
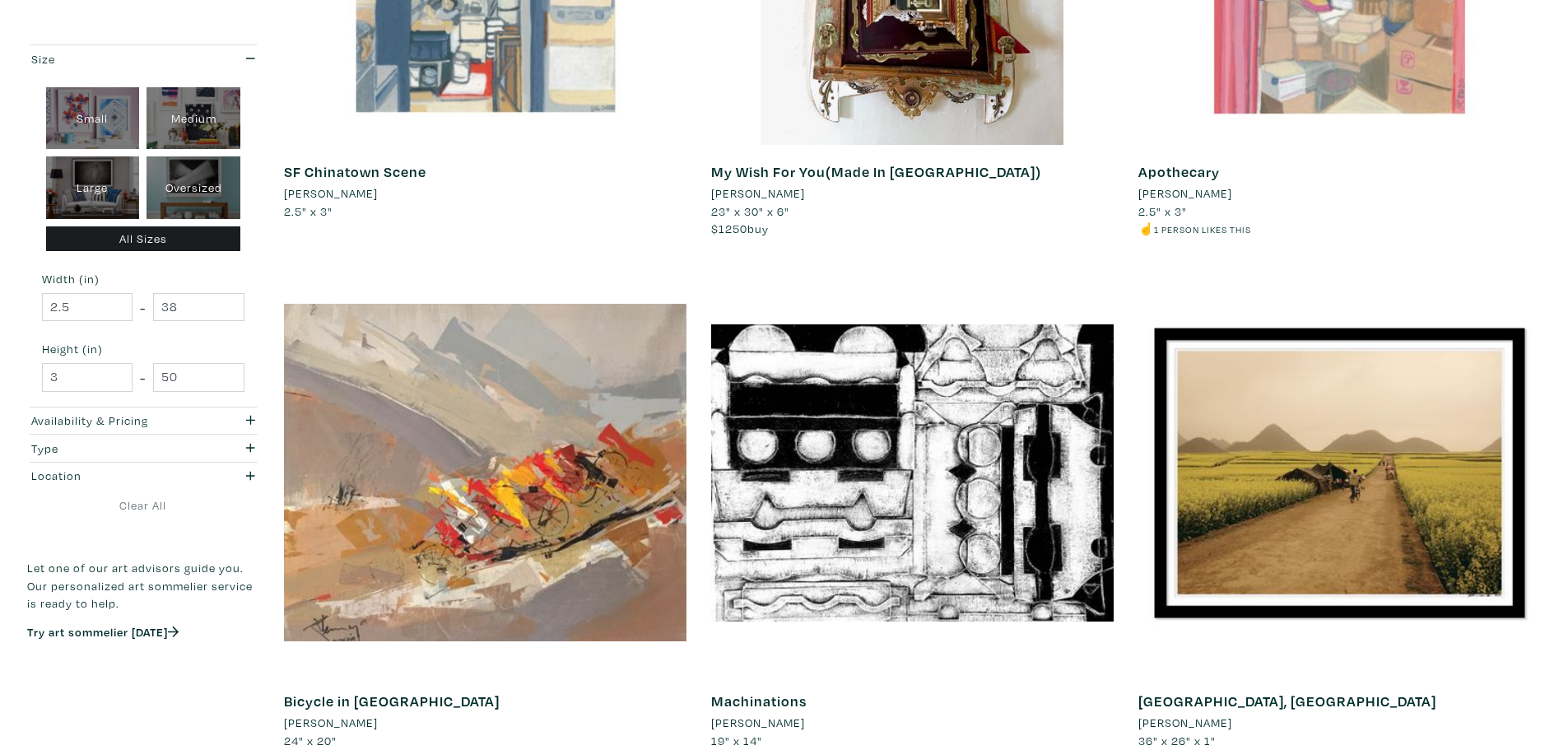
drag, startPoint x: 1537, startPoint y: 153, endPoint x: 1537, endPoint y: 166, distance: 13.0
click at [1537, 153] on div "Apothecary Jamie Ly 2.5" x 3" ☝️ 1 person likes this #san francisco #chinatown …" at bounding box center [1339, 201] width 402 height 112
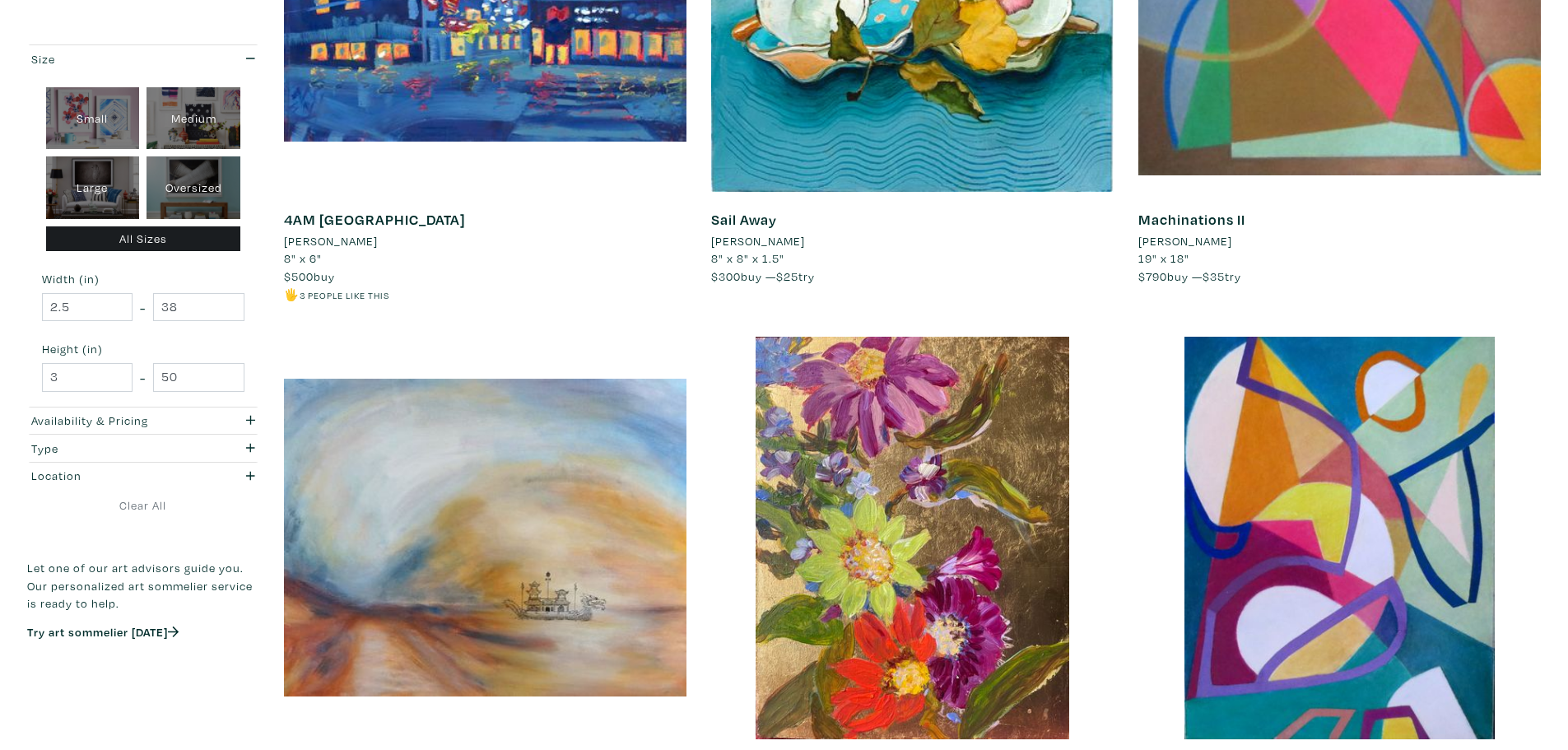
scroll to position [0, 0]
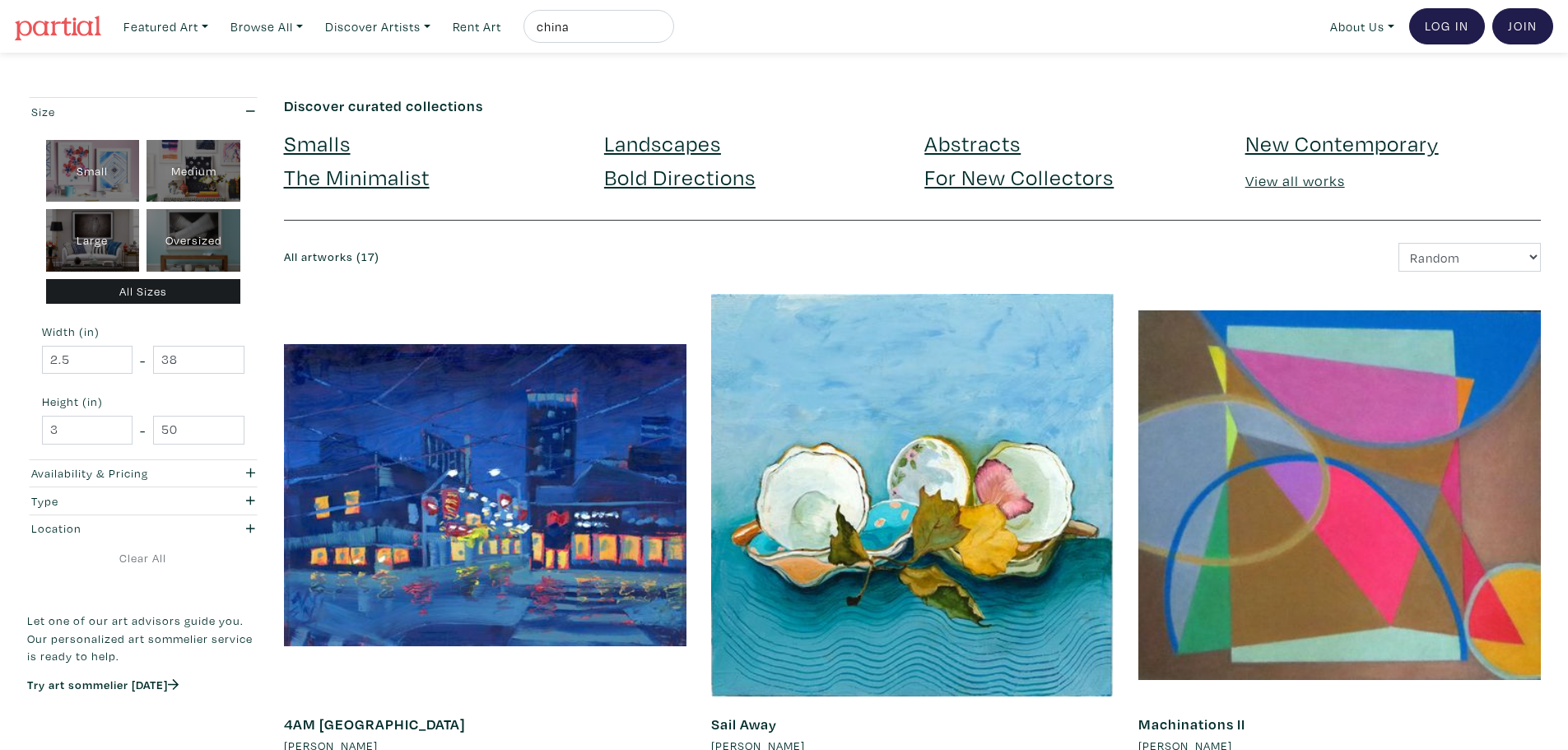
click at [1421, 151] on link "New Contemporary" at bounding box center [1342, 142] width 194 height 28
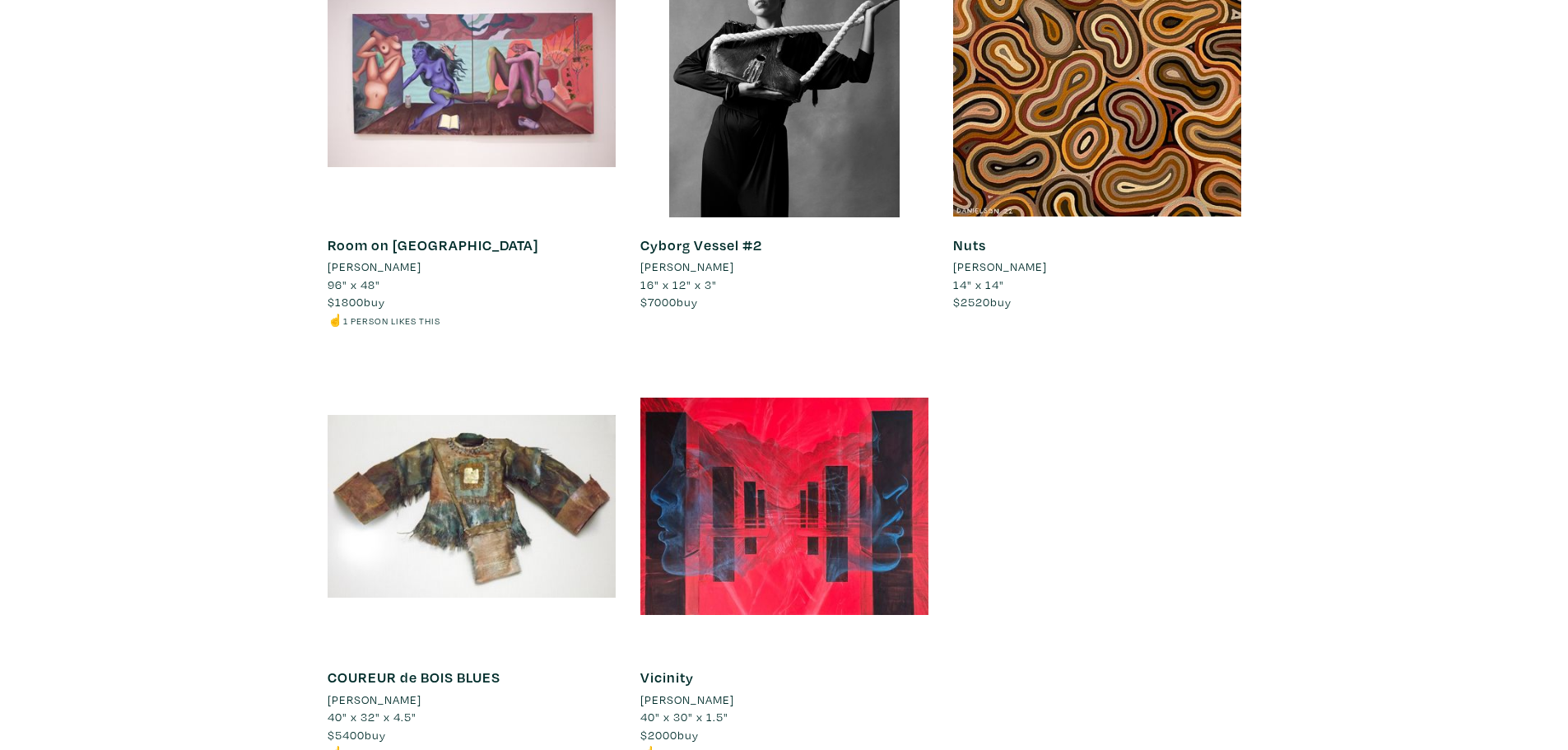
scroll to position [15860, 0]
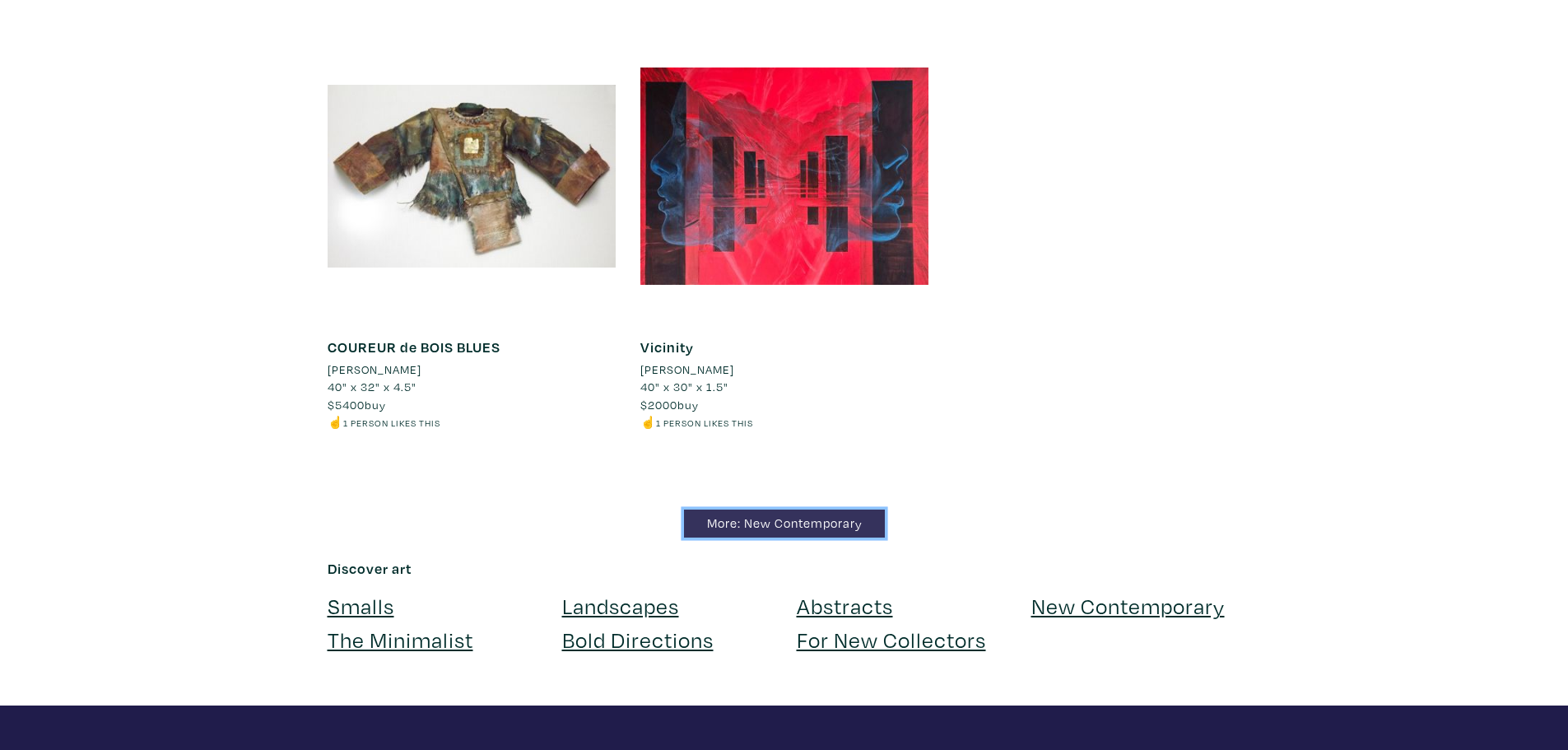
click at [791, 510] on link "More: New Contemporary" at bounding box center [784, 524] width 201 height 28
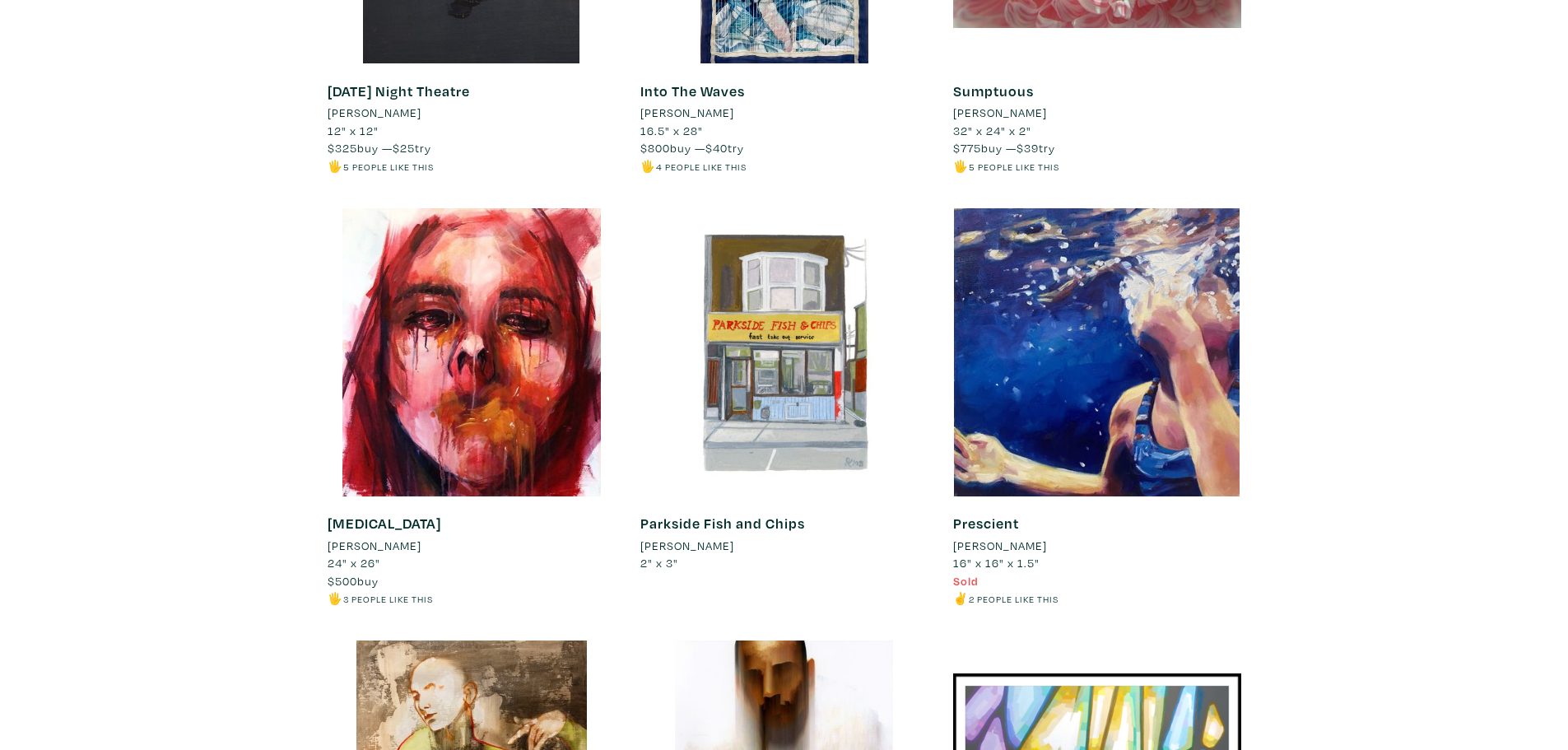
scroll to position [1399, 0]
